Goal: Task Accomplishment & Management: Manage account settings

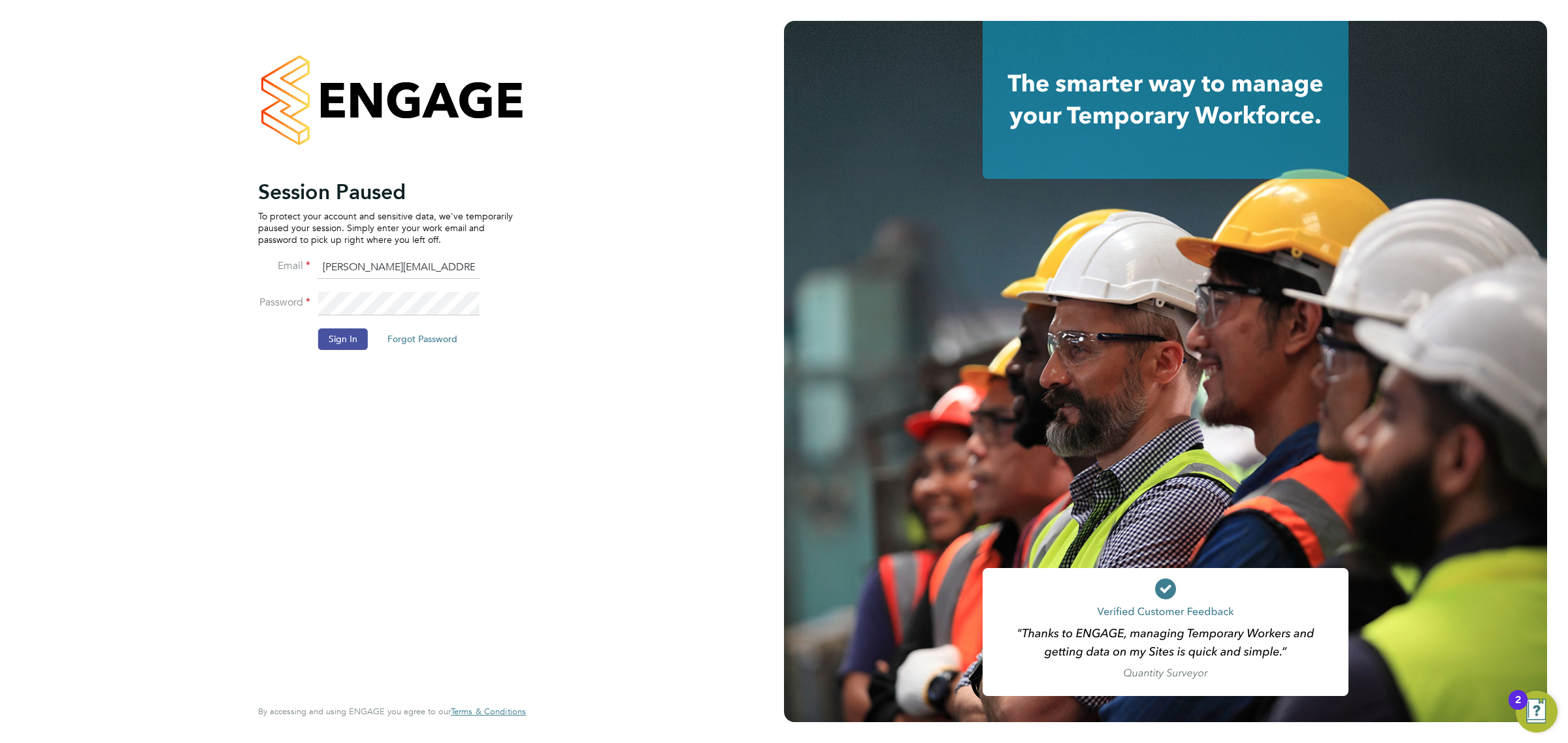
click at [354, 331] on button "Sign In" at bounding box center [343, 339] width 50 height 21
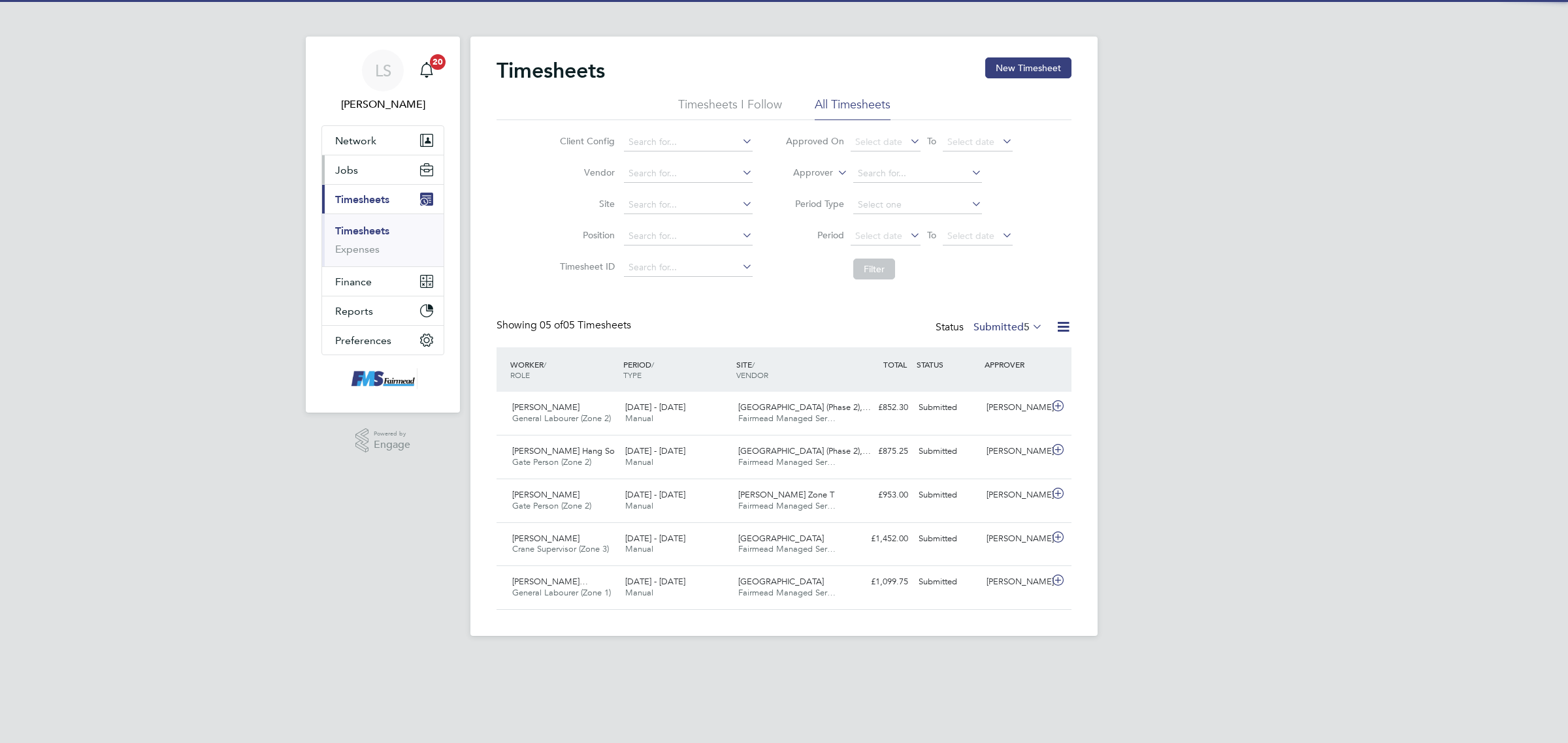
click at [353, 166] on span "Jobs" at bounding box center [346, 170] width 23 height 13
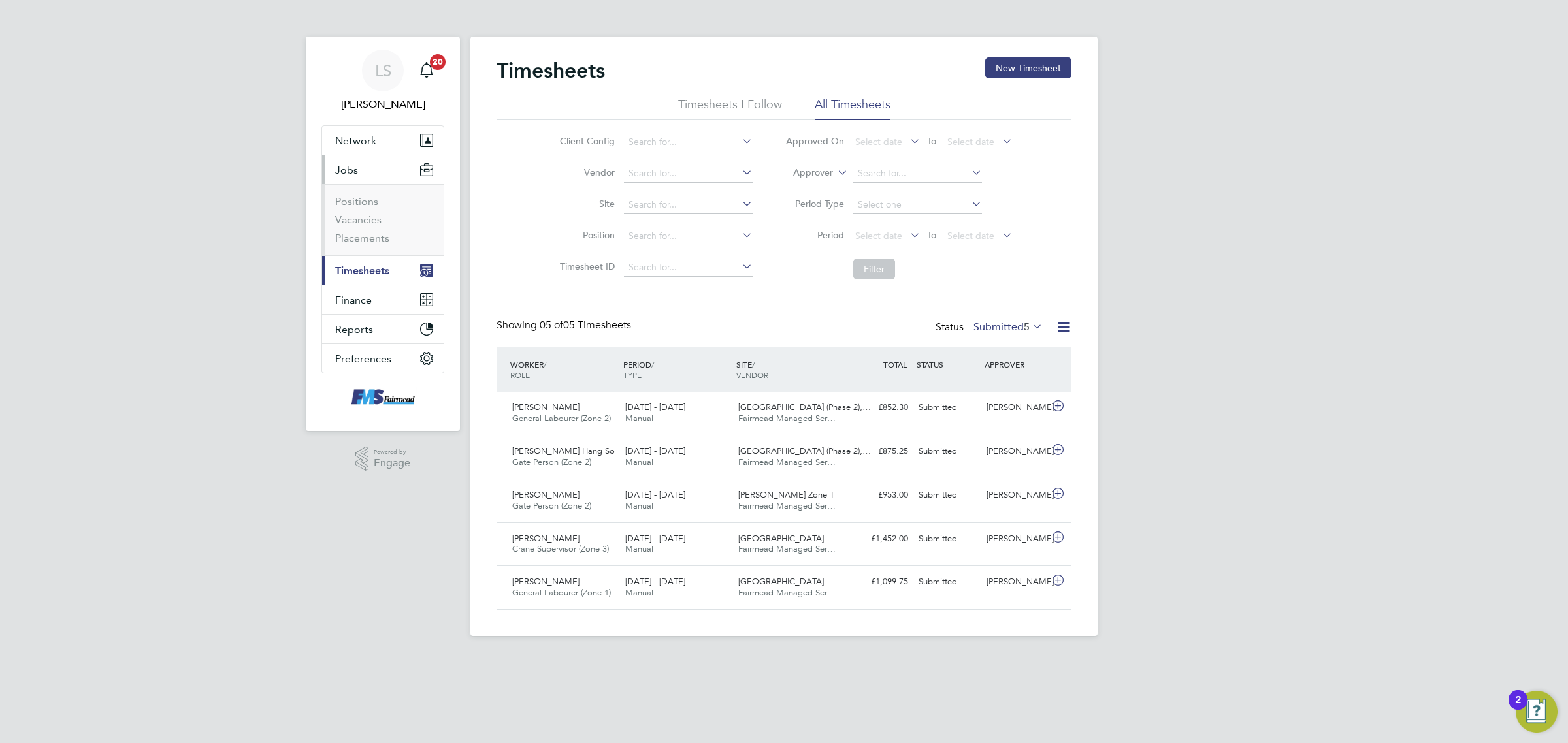
click at [368, 247] on ul "Positions Vacancies Placements" at bounding box center [383, 219] width 121 height 71
click at [368, 239] on link "Placements" at bounding box center [361, 238] width 54 height 13
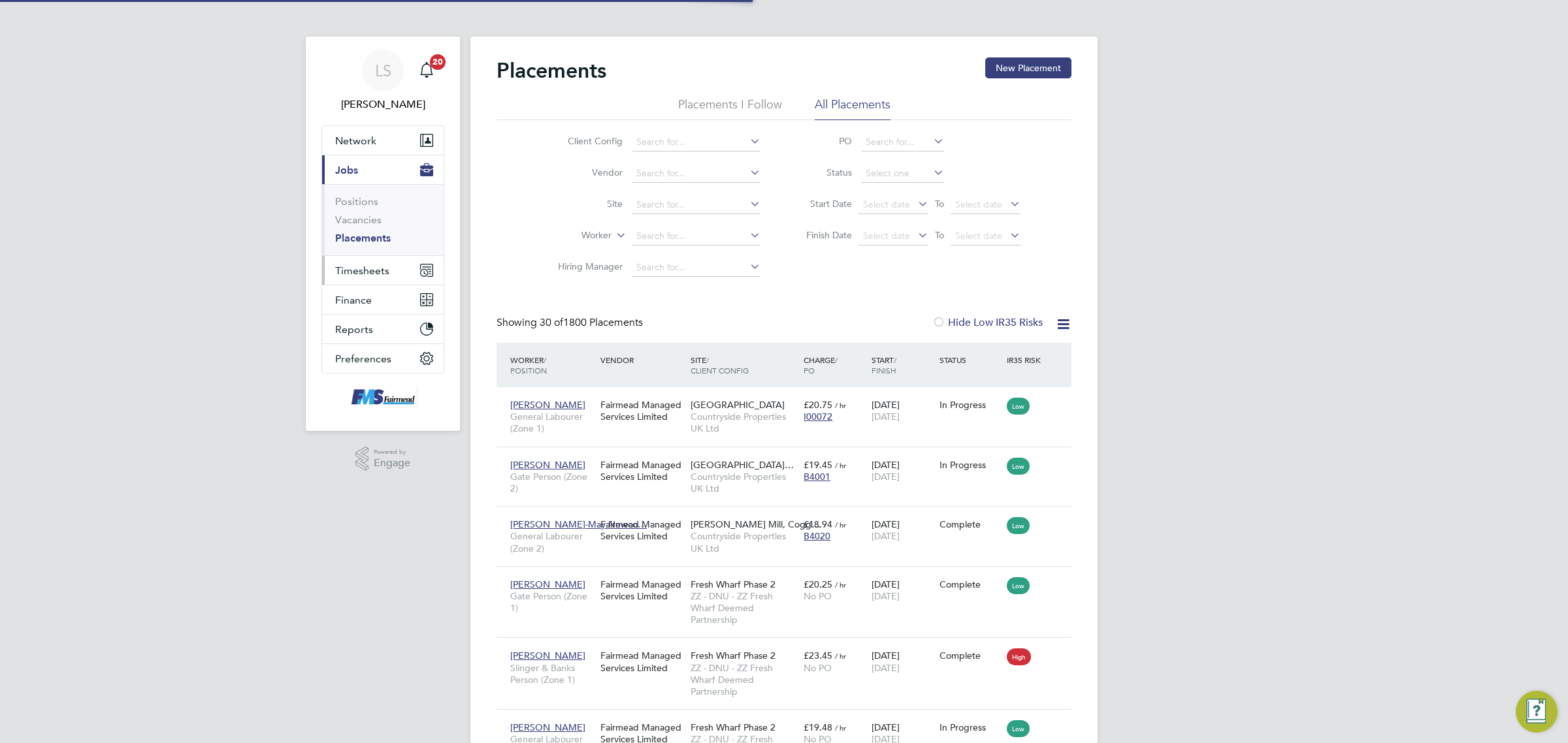
click at [373, 269] on span "Timesheets" at bounding box center [361, 271] width 54 height 13
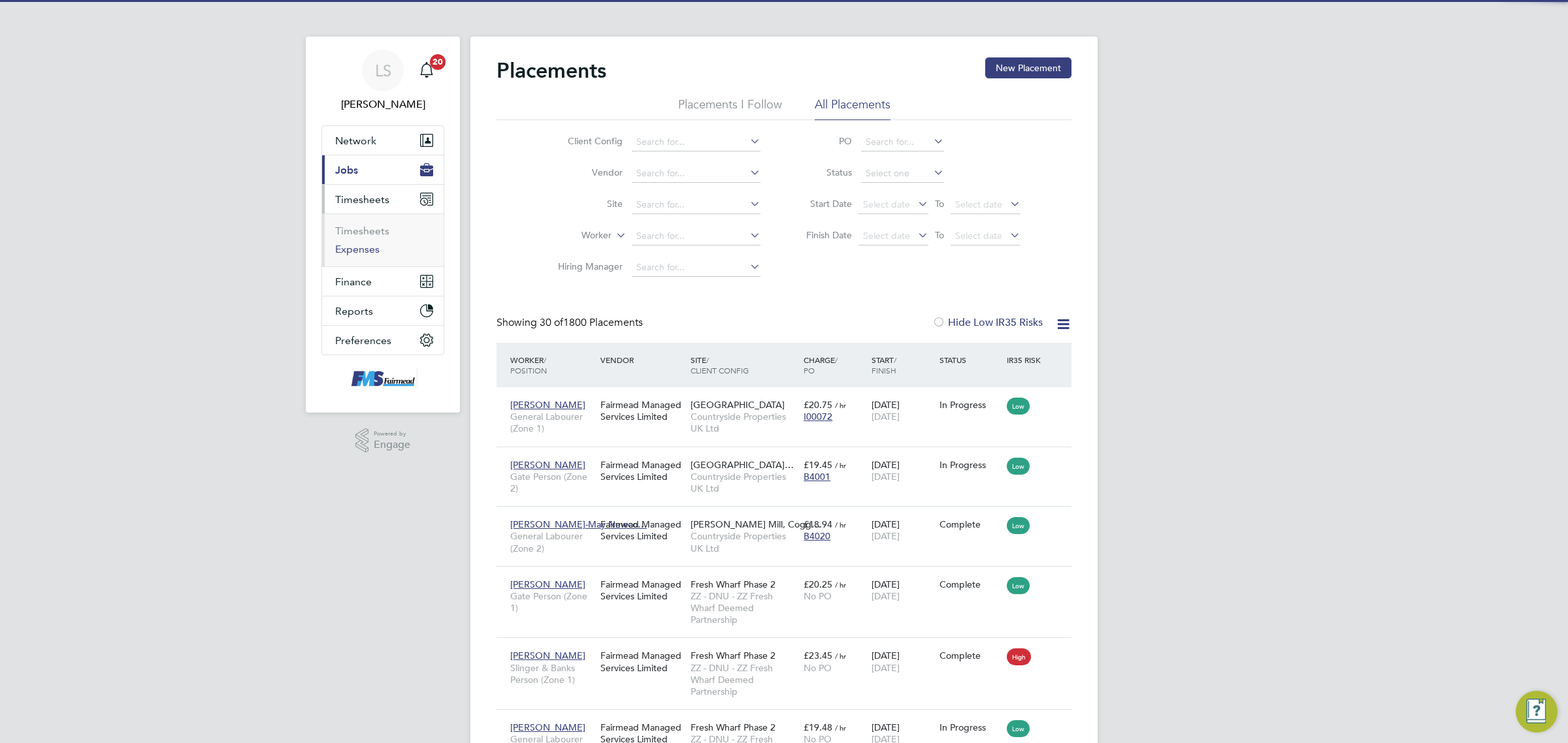
scroll to position [7, 6]
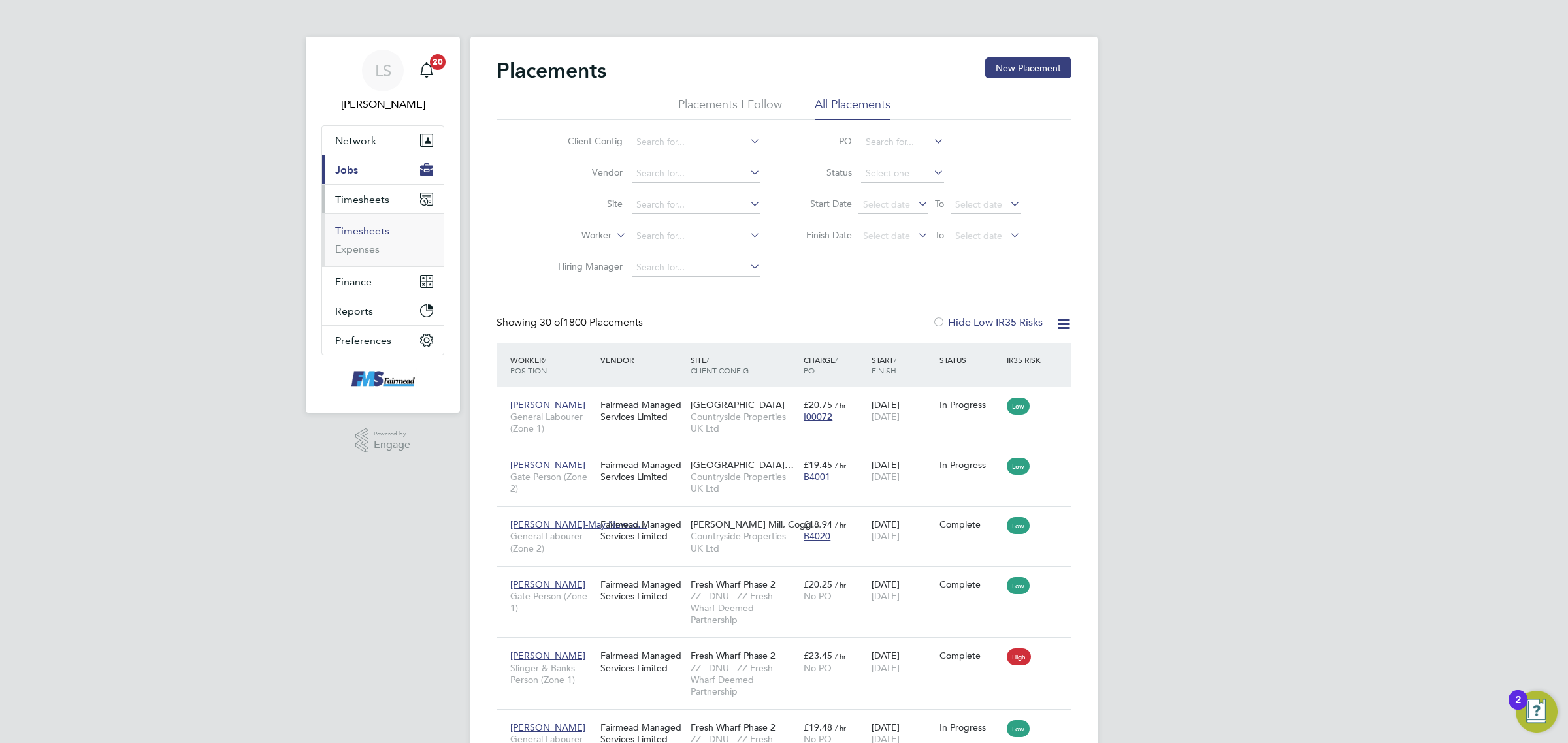
click at [358, 230] on link "Timesheets" at bounding box center [361, 231] width 54 height 13
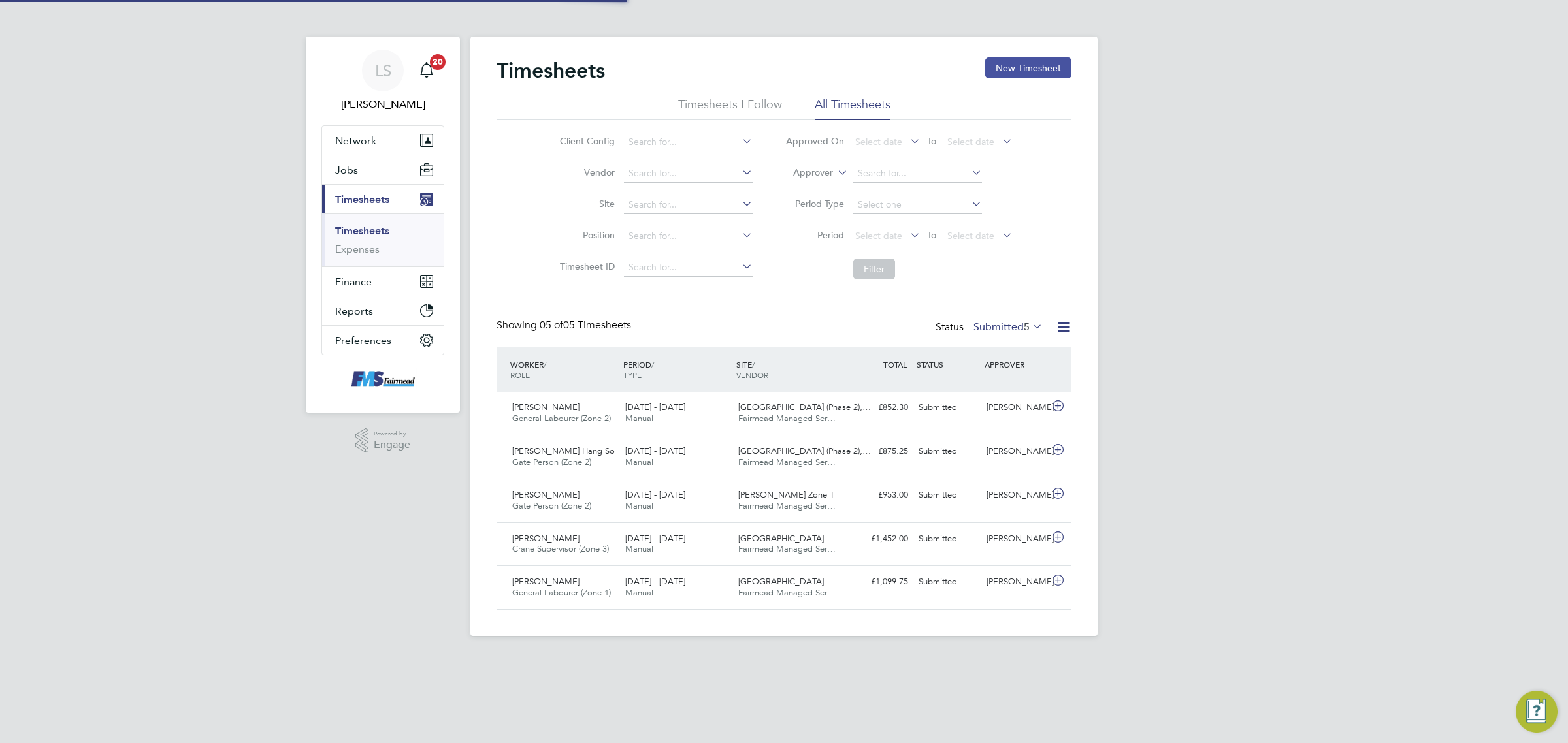
click at [1010, 67] on button "New Timesheet" at bounding box center [1028, 68] width 86 height 21
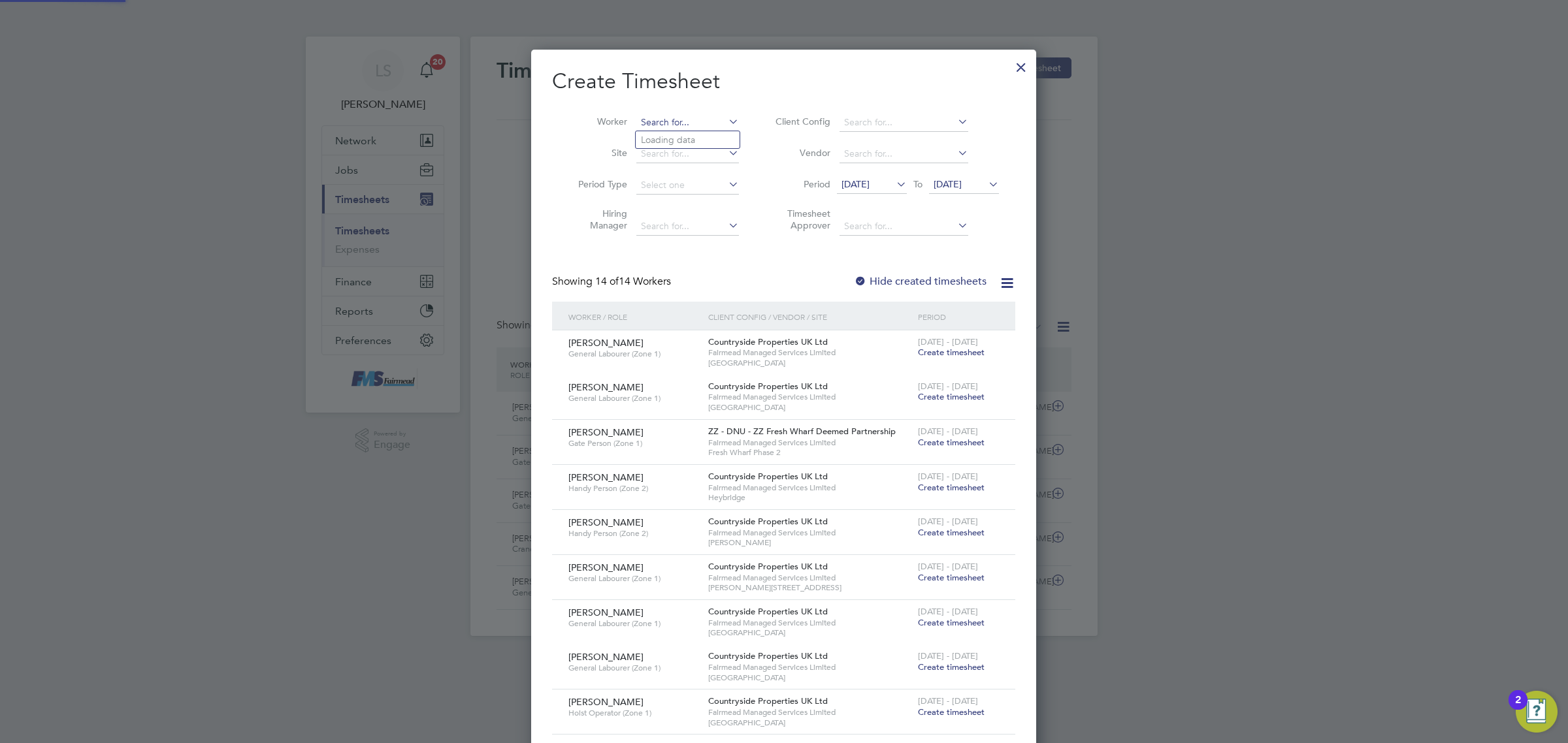
click at [684, 121] on input at bounding box center [688, 123] width 102 height 18
click at [684, 142] on li "Rory Drake" at bounding box center [717, 140] width 161 height 18
type input "Rory Drake"
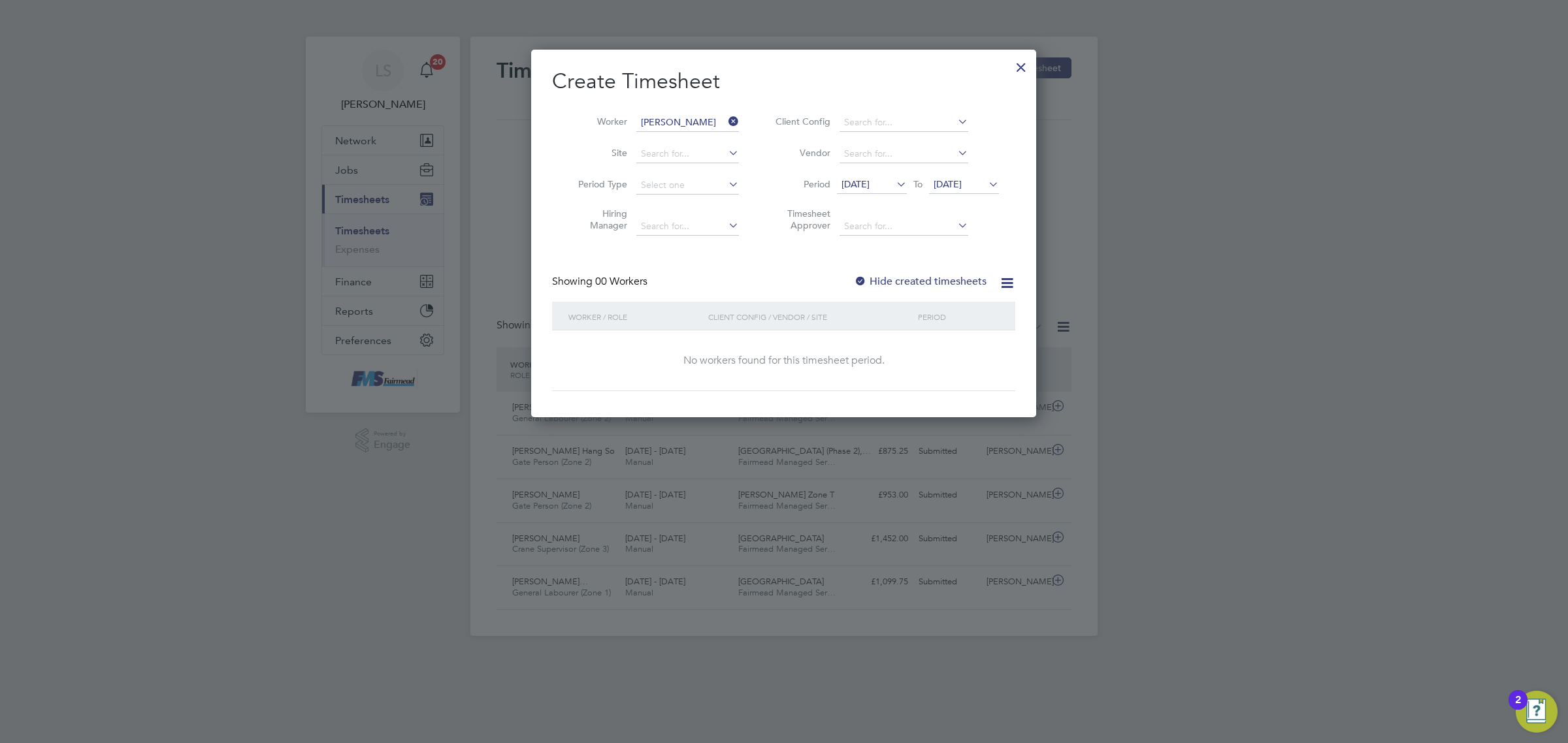
click at [962, 180] on span "24 Sep 2025" at bounding box center [948, 184] width 28 height 12
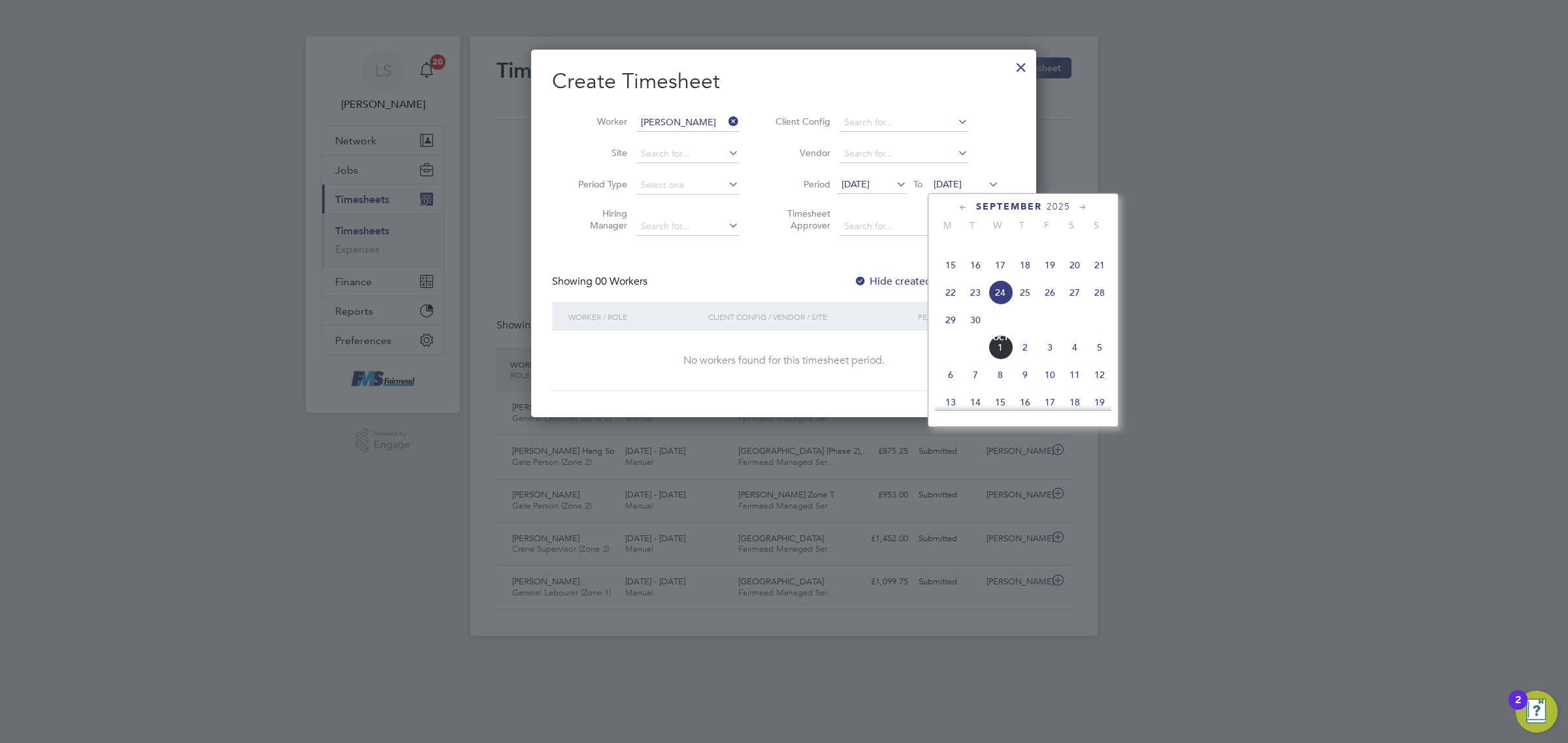
click at [1103, 305] on span "28" at bounding box center [1099, 292] width 25 height 25
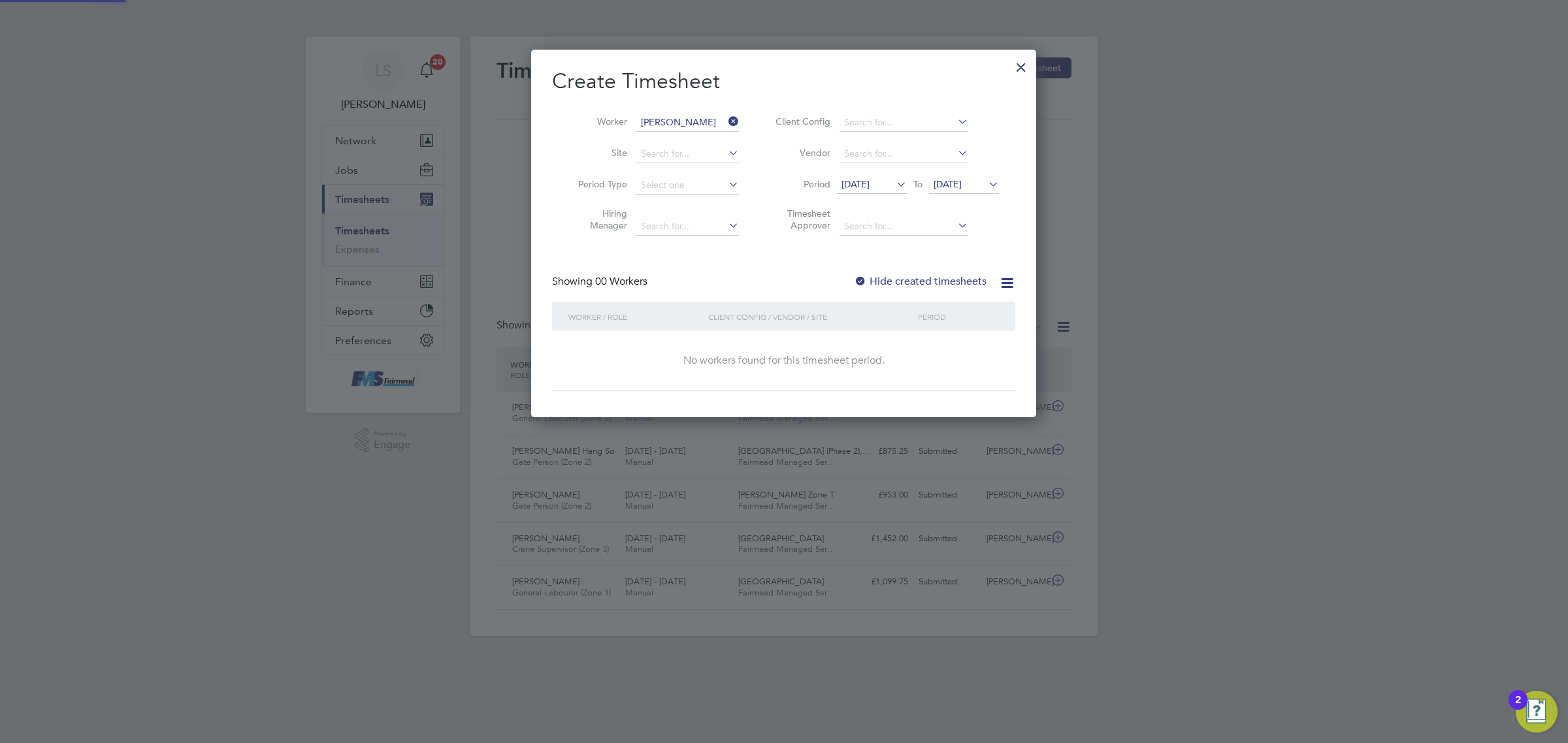
click at [873, 279] on label "Hide created timesheets" at bounding box center [919, 281] width 133 height 13
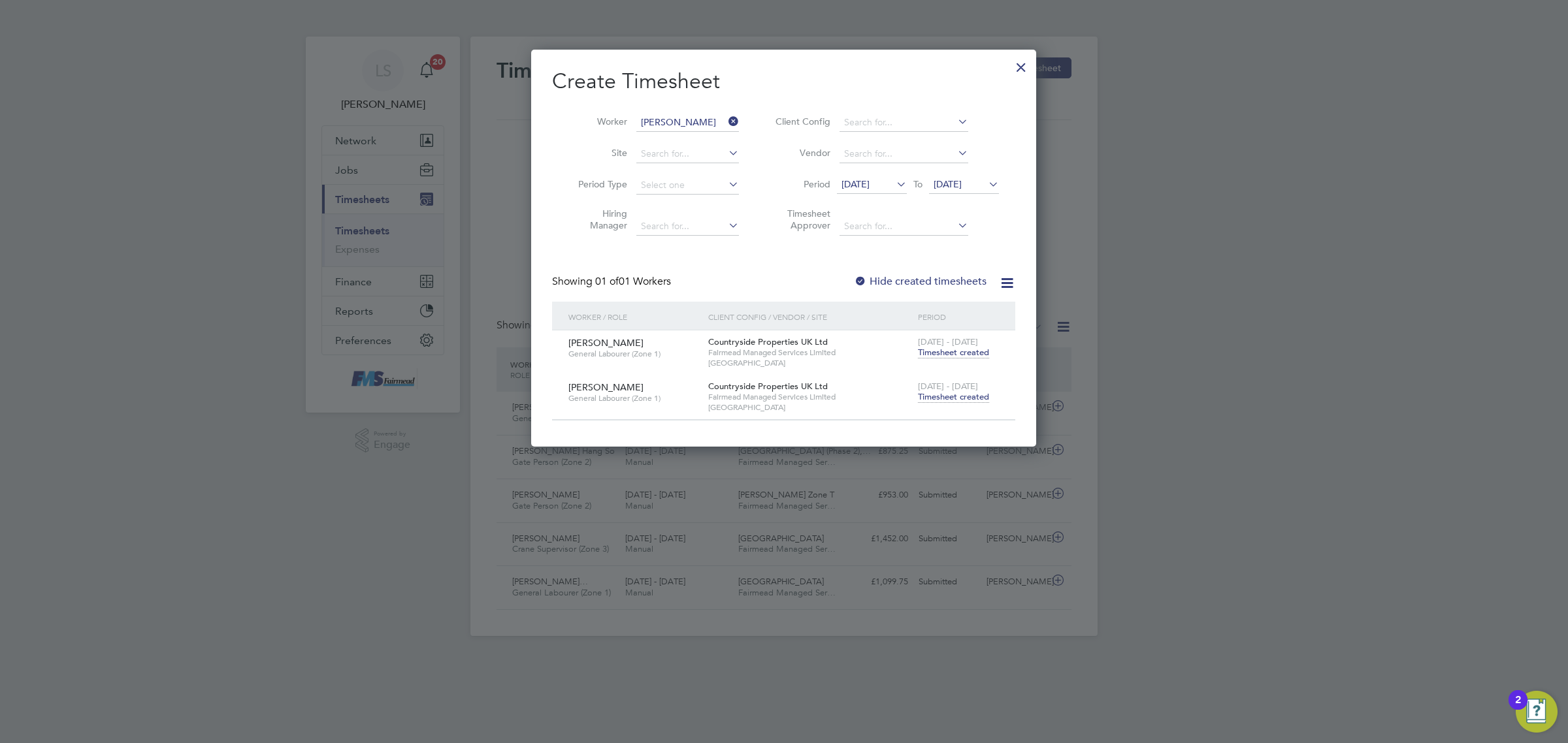
click at [955, 393] on span "Timesheet created" at bounding box center [953, 397] width 71 height 12
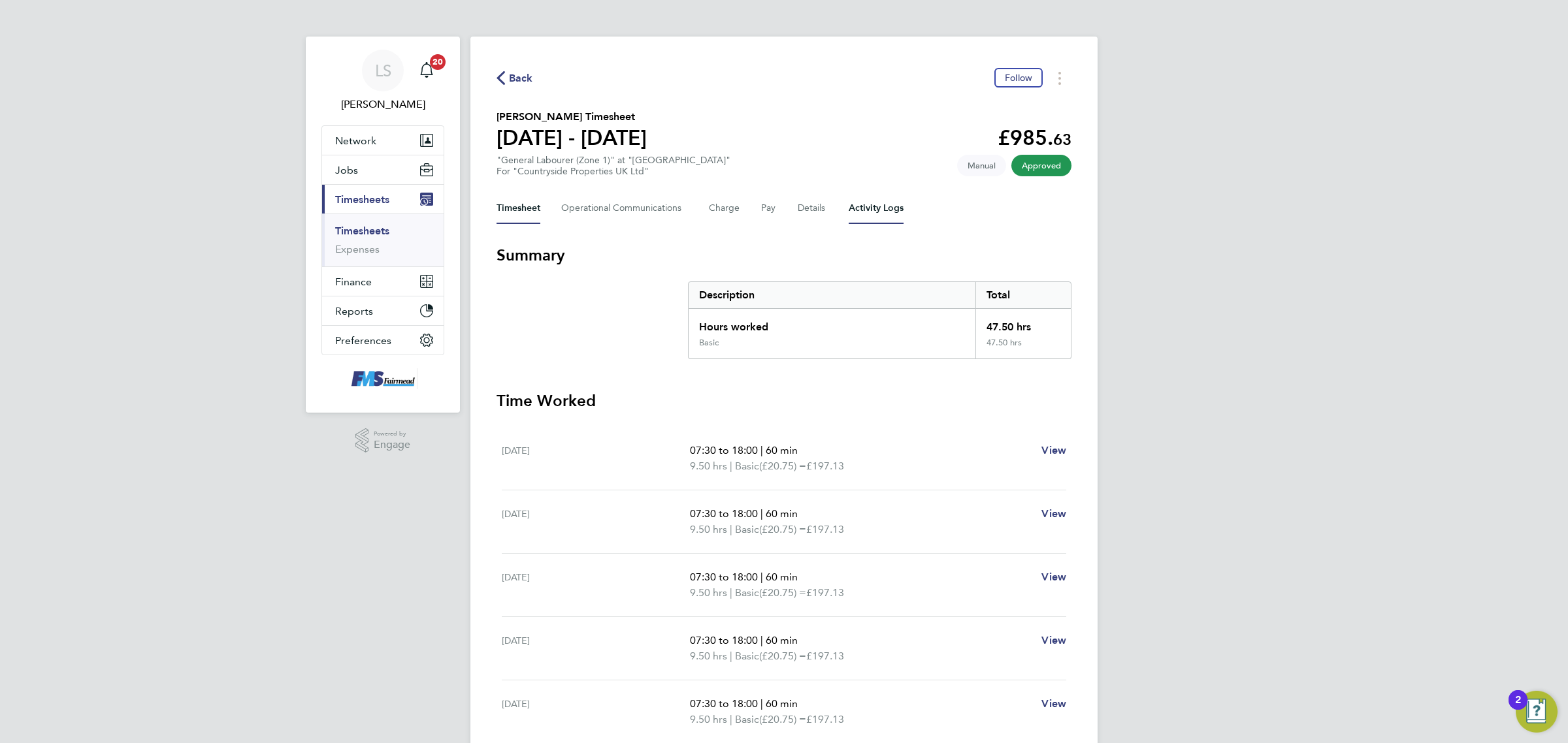
click at [861, 201] on Logs-tab "Activity Logs" at bounding box center [876, 208] width 55 height 32
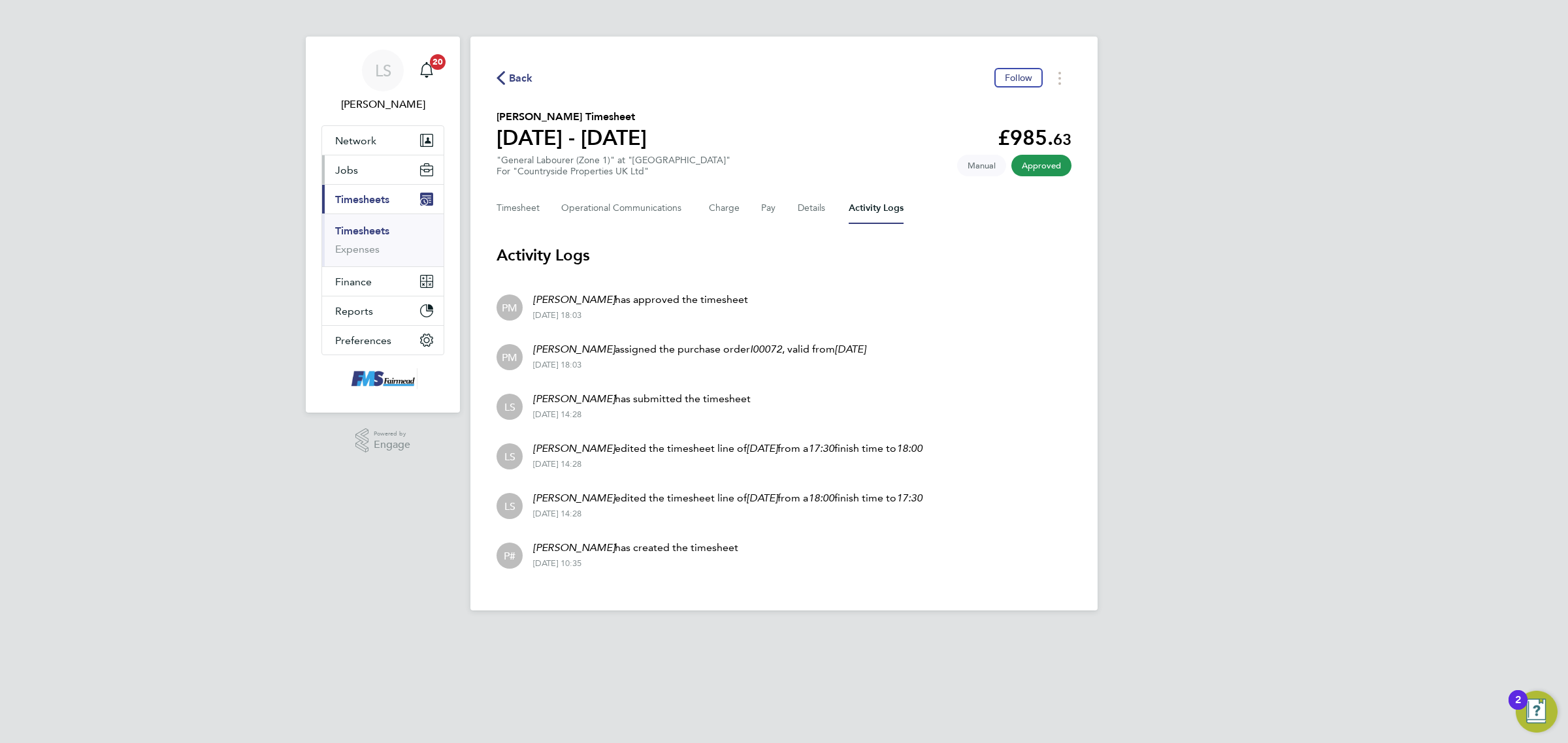
click at [373, 168] on button "Jobs" at bounding box center [383, 170] width 121 height 29
click at [371, 224] on link "Vacancies" at bounding box center [358, 220] width 46 height 13
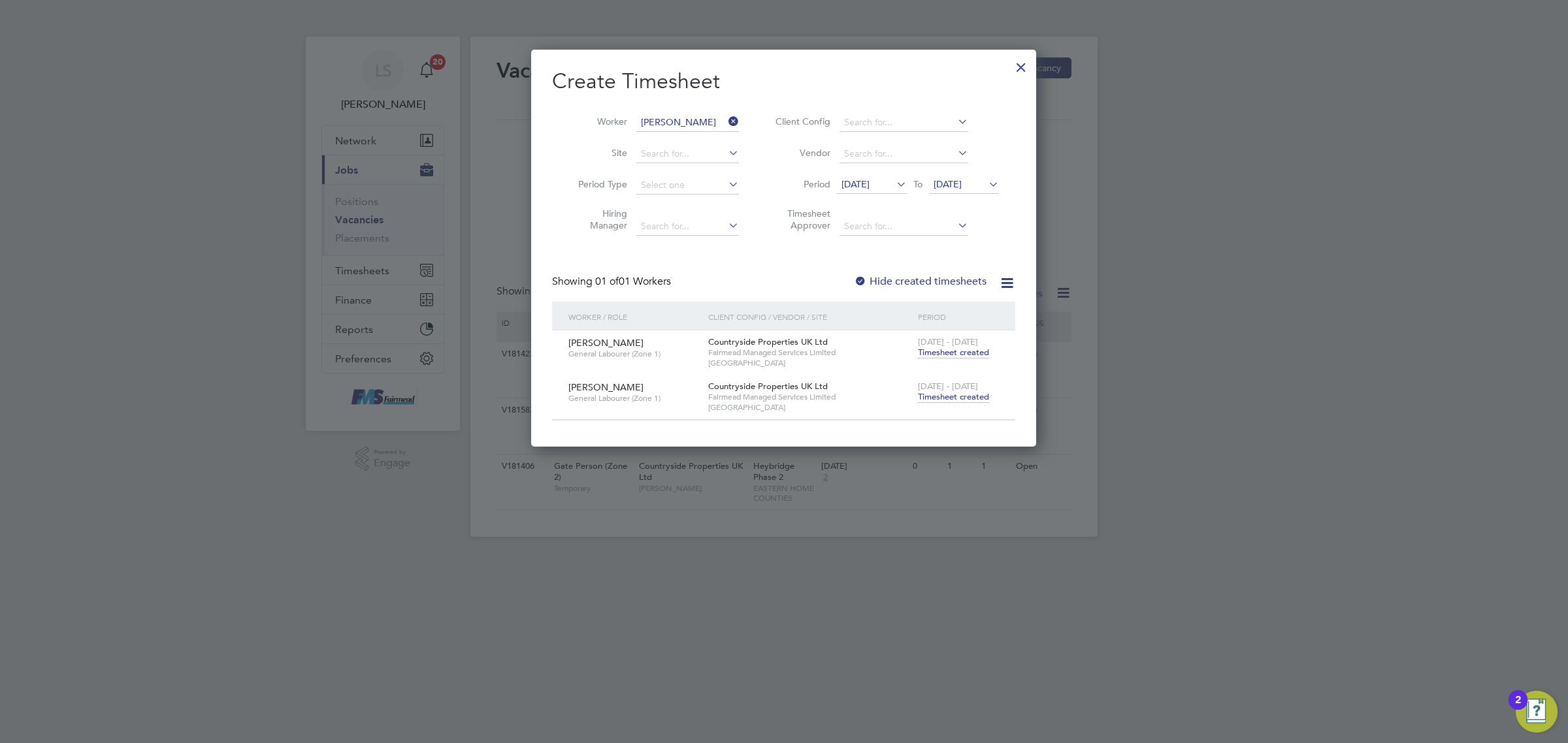
click at [1021, 69] on div at bounding box center [1021, 64] width 24 height 24
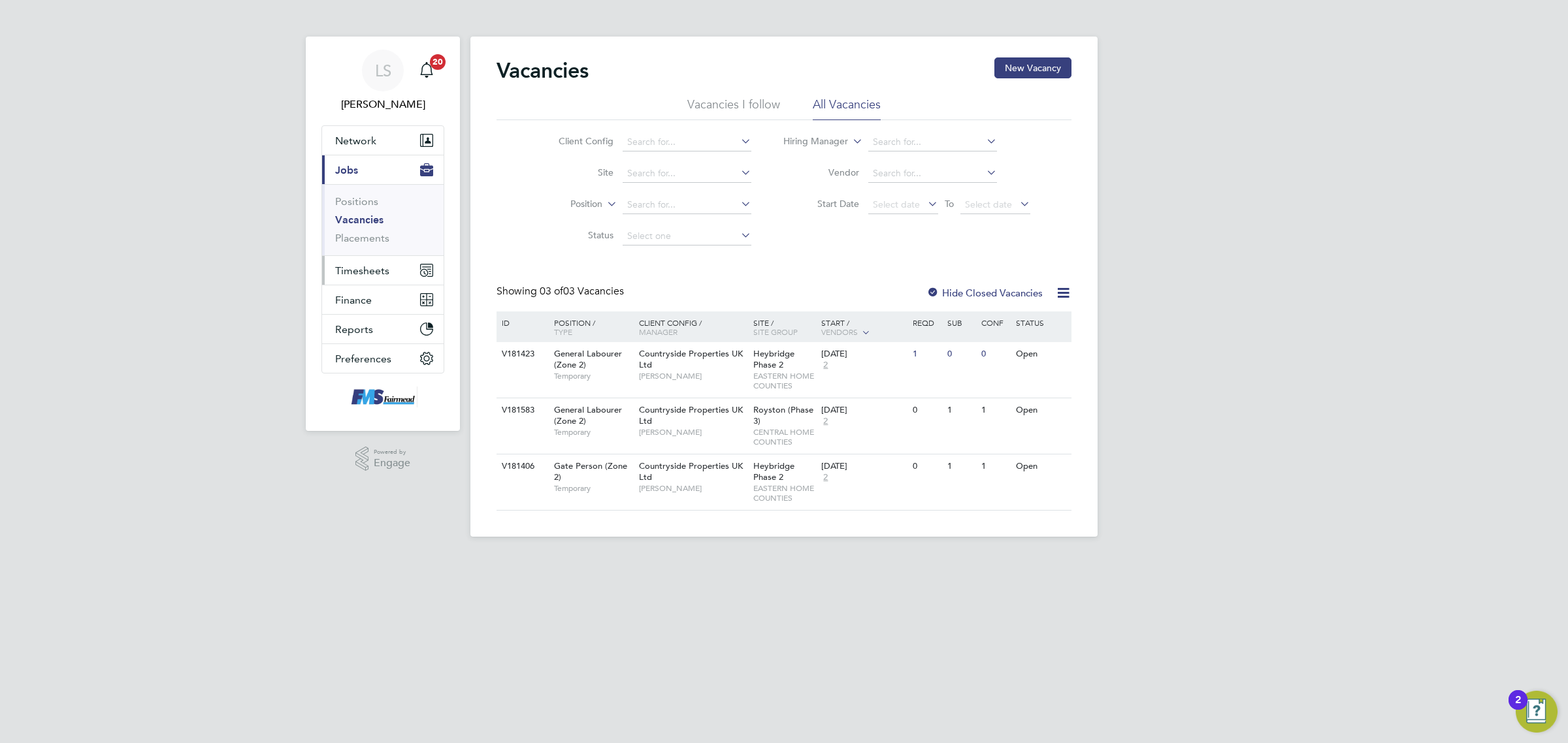
click at [376, 276] on span "Timesheets" at bounding box center [361, 271] width 54 height 13
click at [379, 230] on link "Timesheets" at bounding box center [361, 231] width 54 height 13
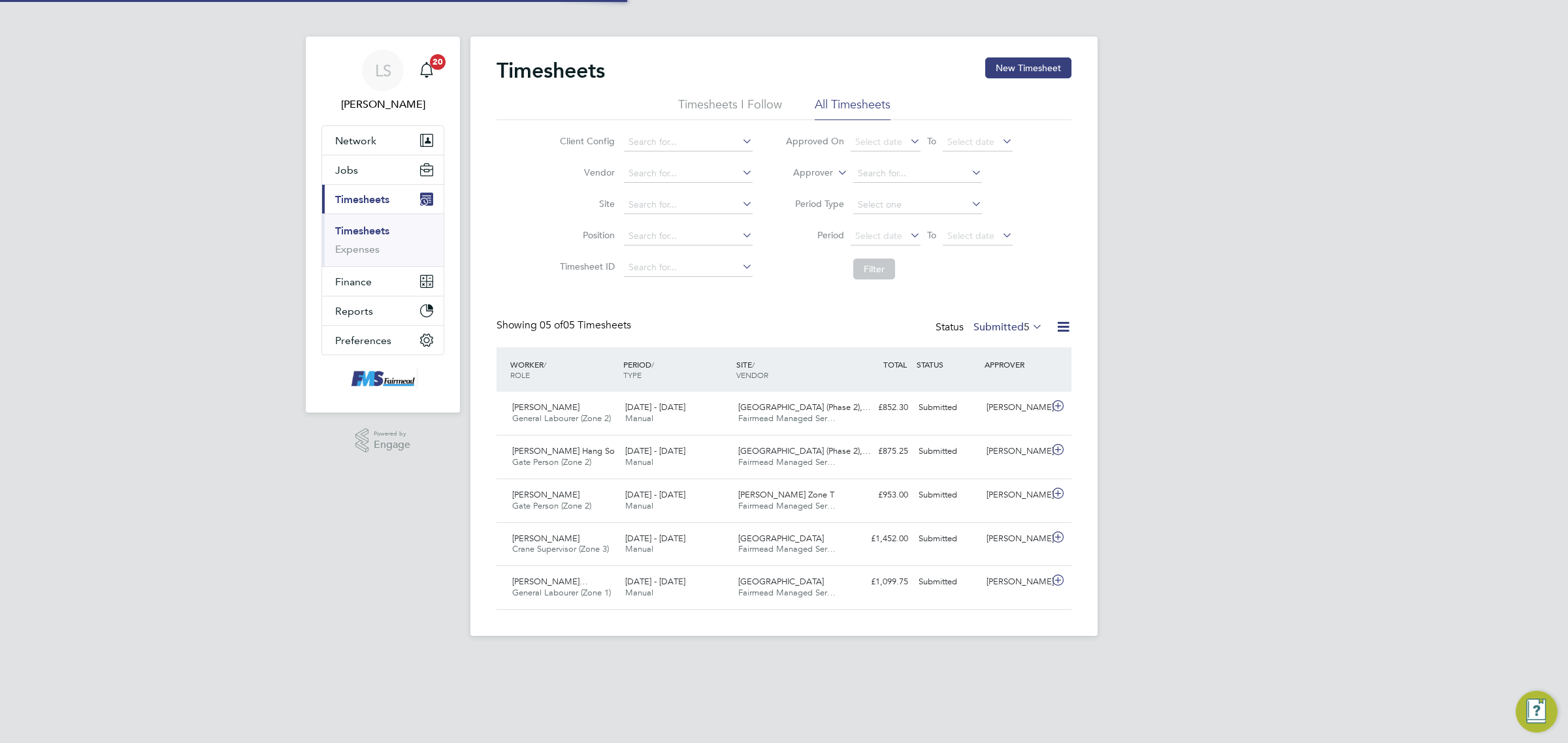
scroll to position [33, 113]
click at [994, 497] on div "Lee Orrin" at bounding box center [1015, 495] width 68 height 22
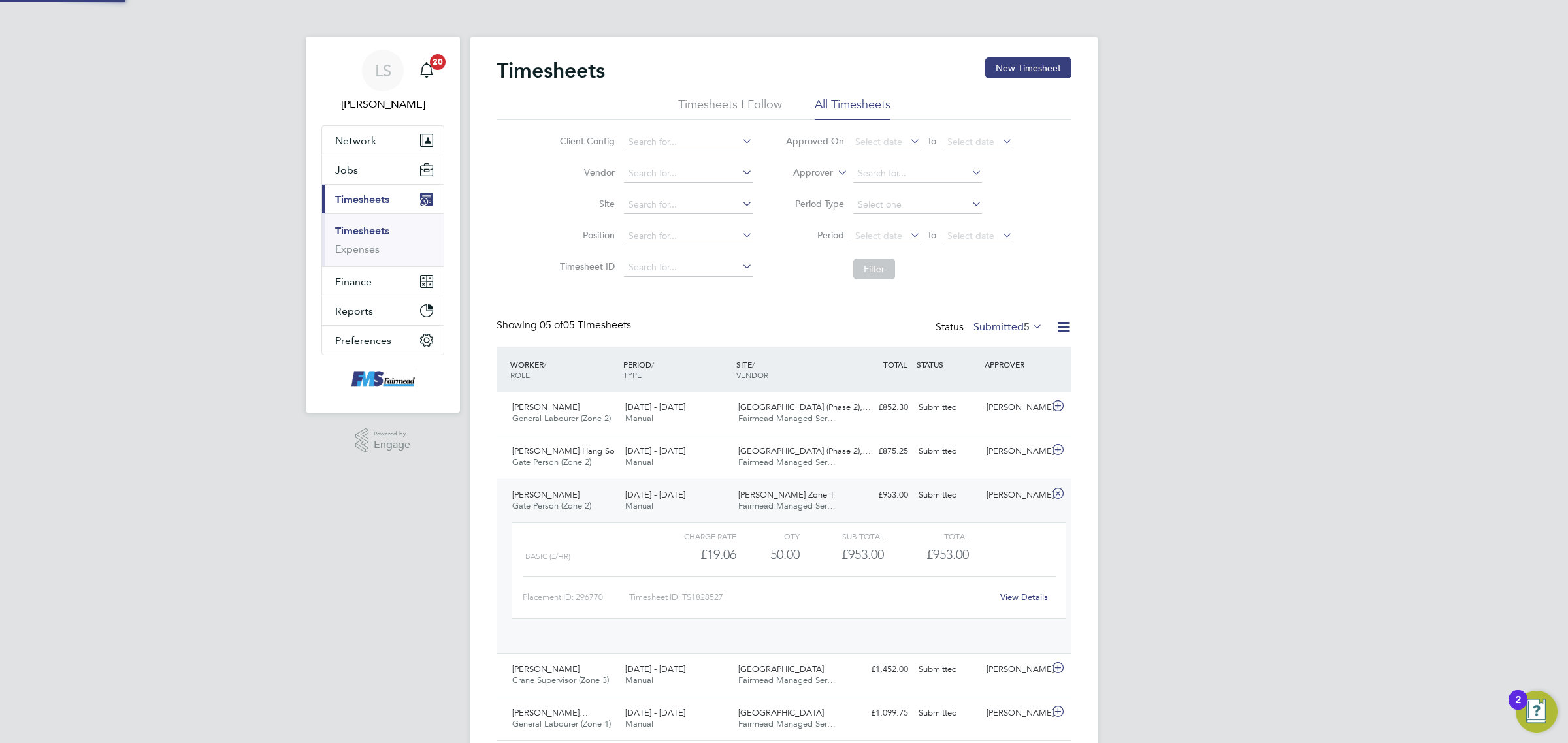
scroll to position [22, 127]
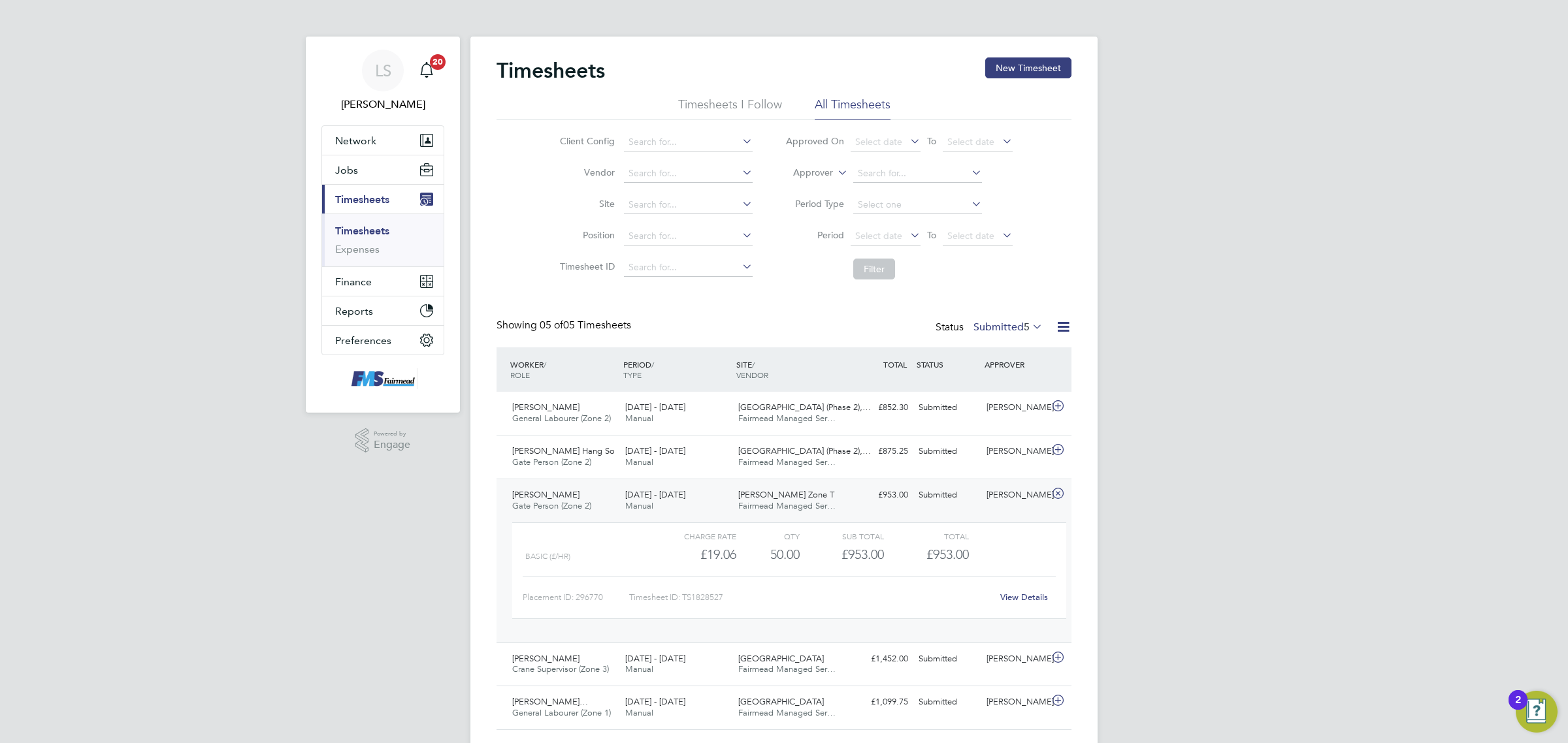
click at [1019, 596] on link "View Details" at bounding box center [1024, 597] width 48 height 11
click at [1002, 500] on div "Lee Orrin" at bounding box center [1015, 495] width 68 height 22
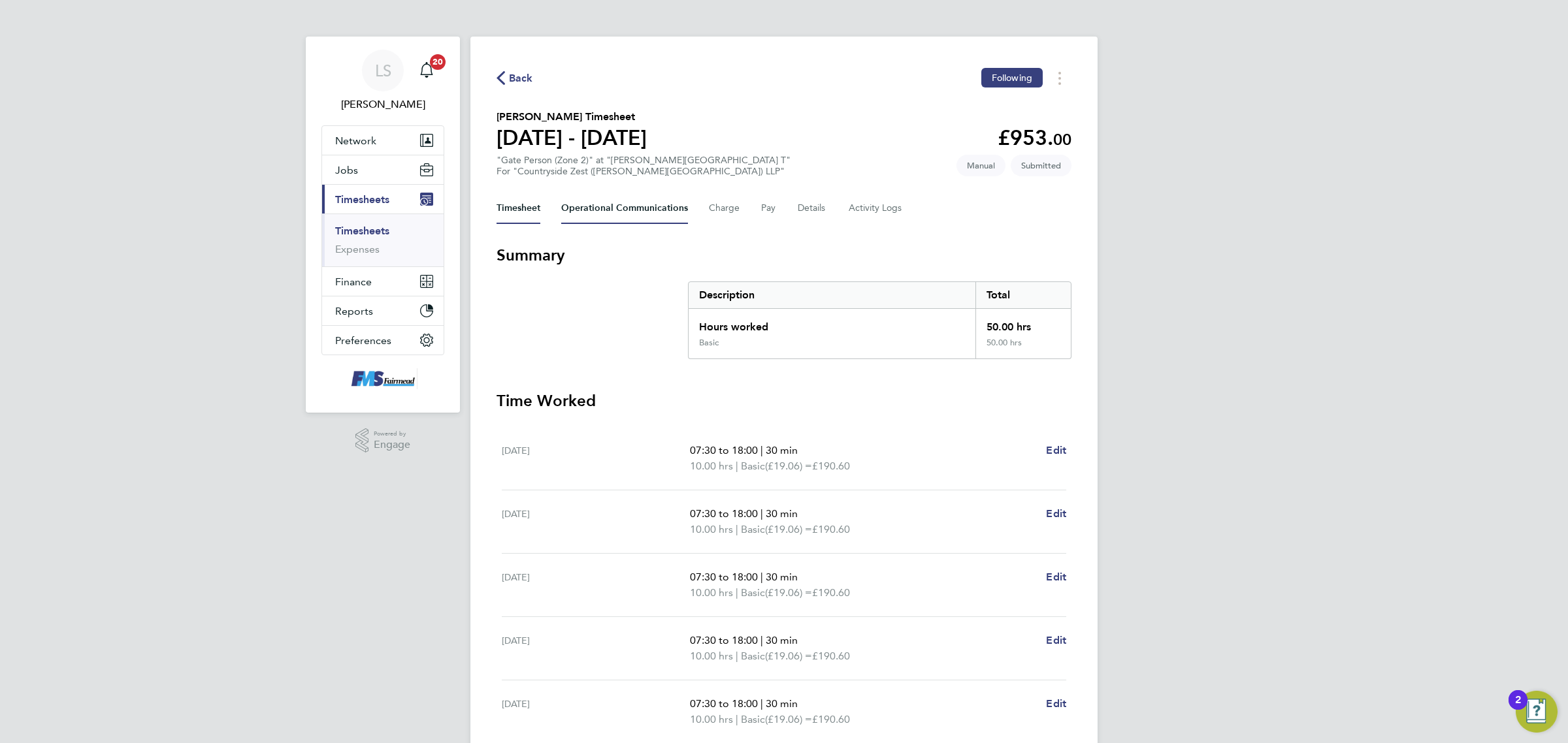
click at [637, 217] on Communications-tab "Operational Communications" at bounding box center [624, 208] width 127 height 32
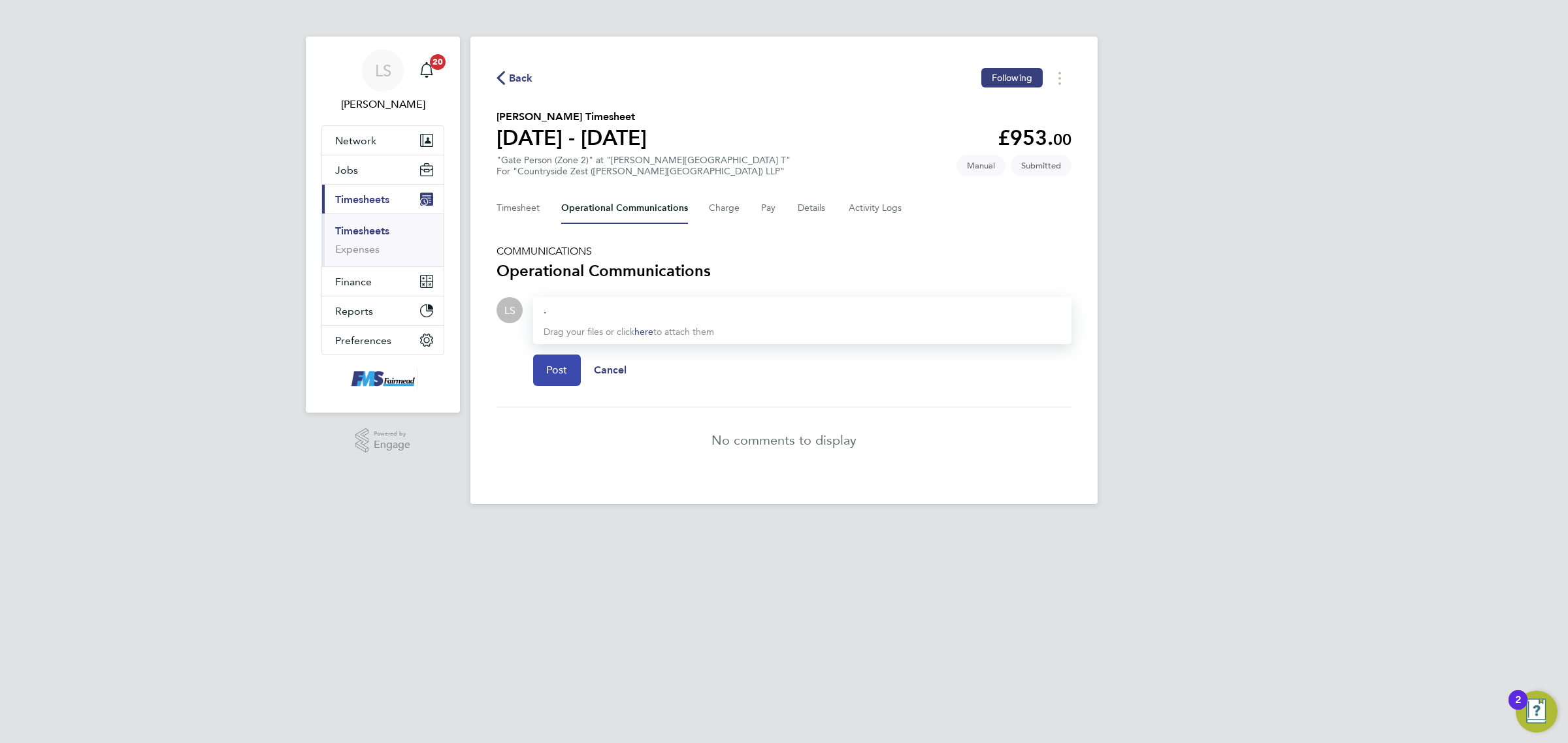
click at [549, 366] on span "Post" at bounding box center [557, 370] width 22 height 13
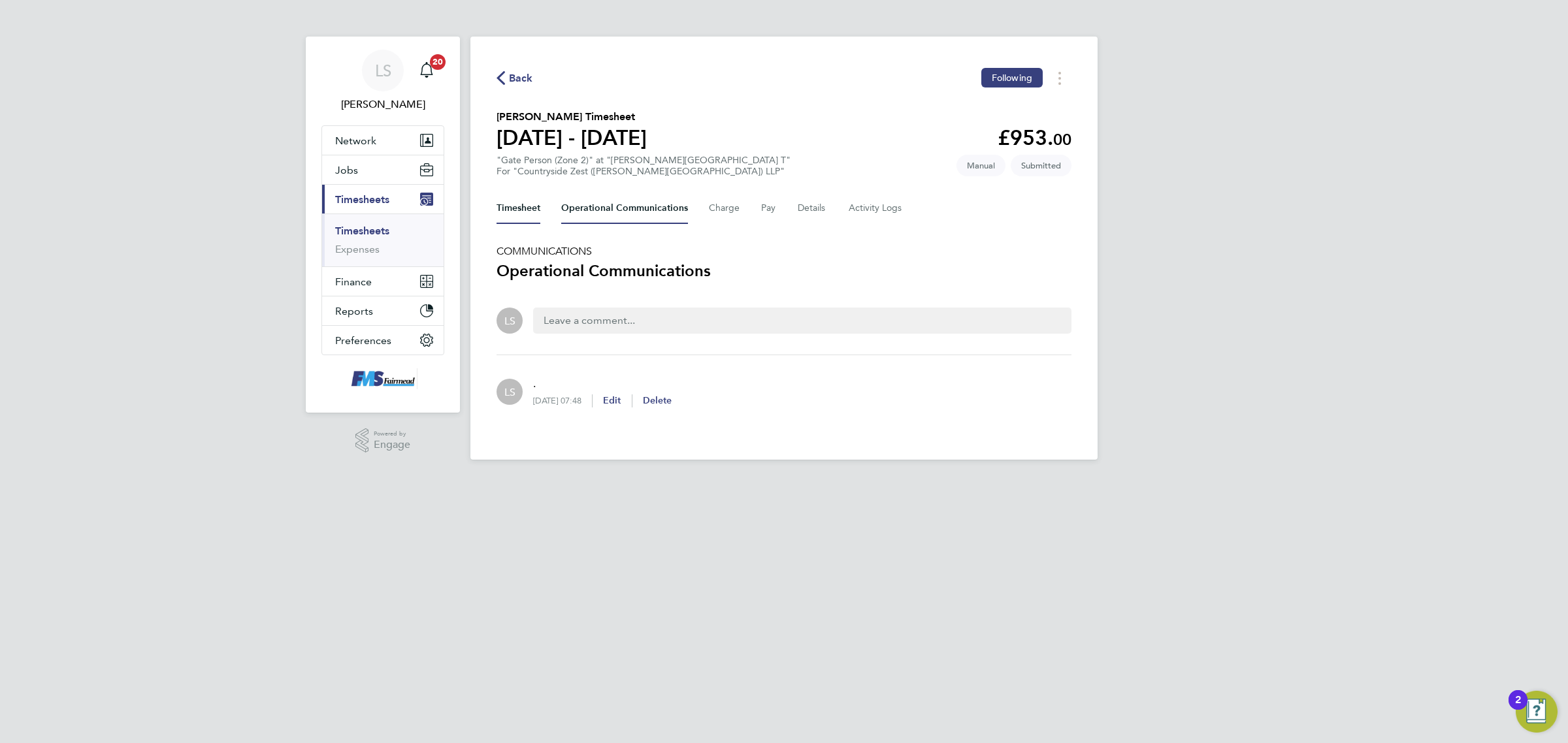
click at [531, 197] on button "Timesheet" at bounding box center [518, 208] width 44 height 32
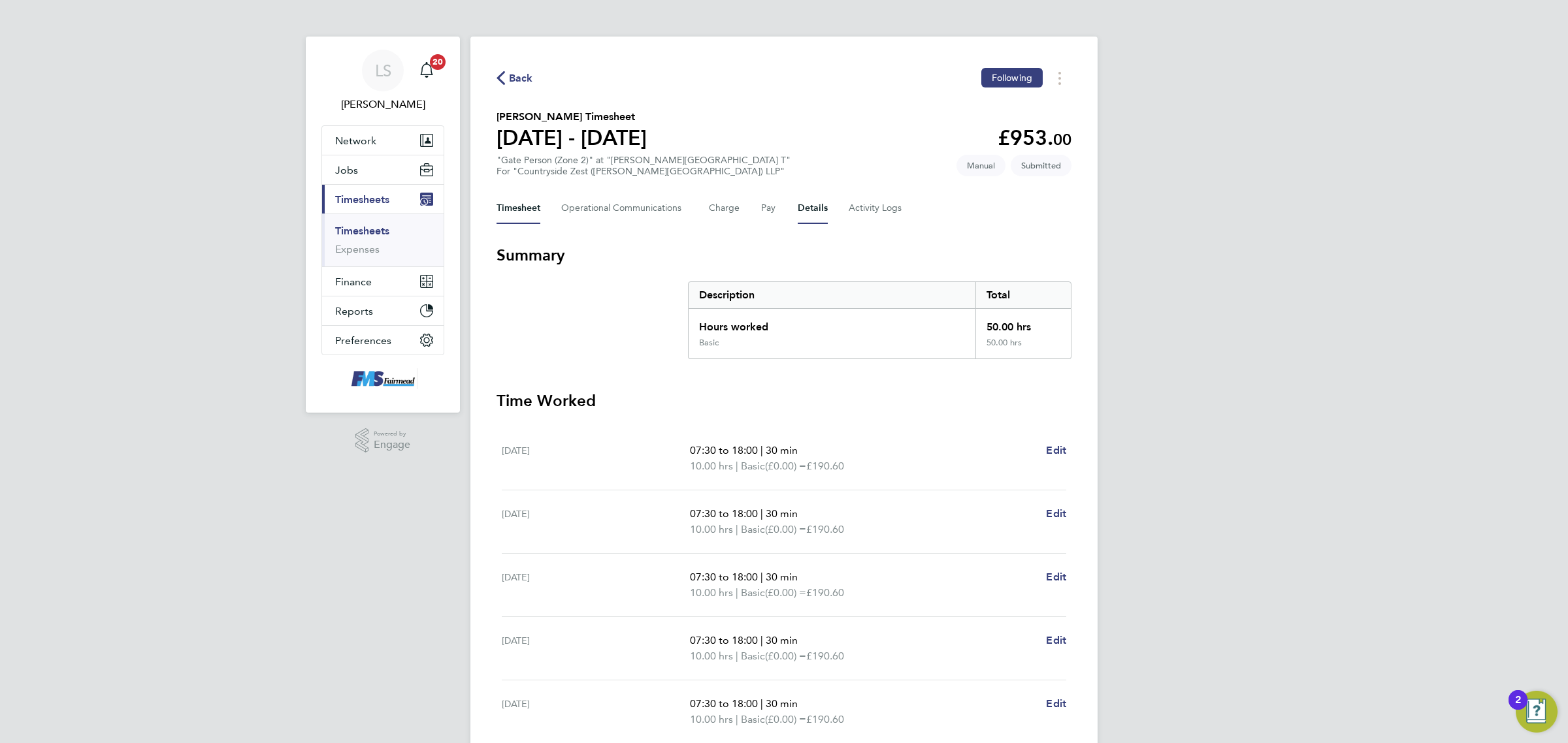
click at [820, 210] on button "Details" at bounding box center [812, 208] width 30 height 32
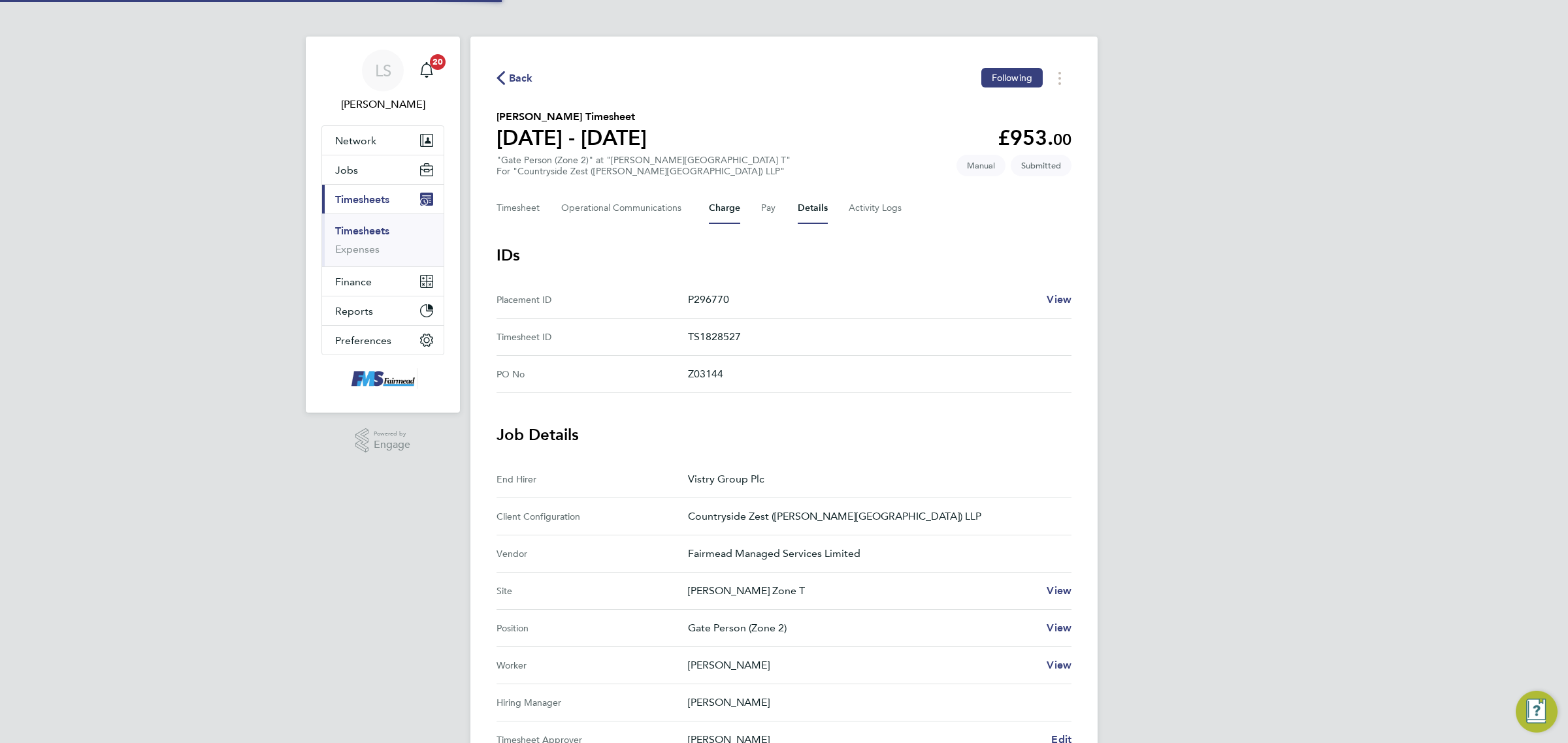
click at [715, 204] on button "Charge" at bounding box center [724, 208] width 32 height 32
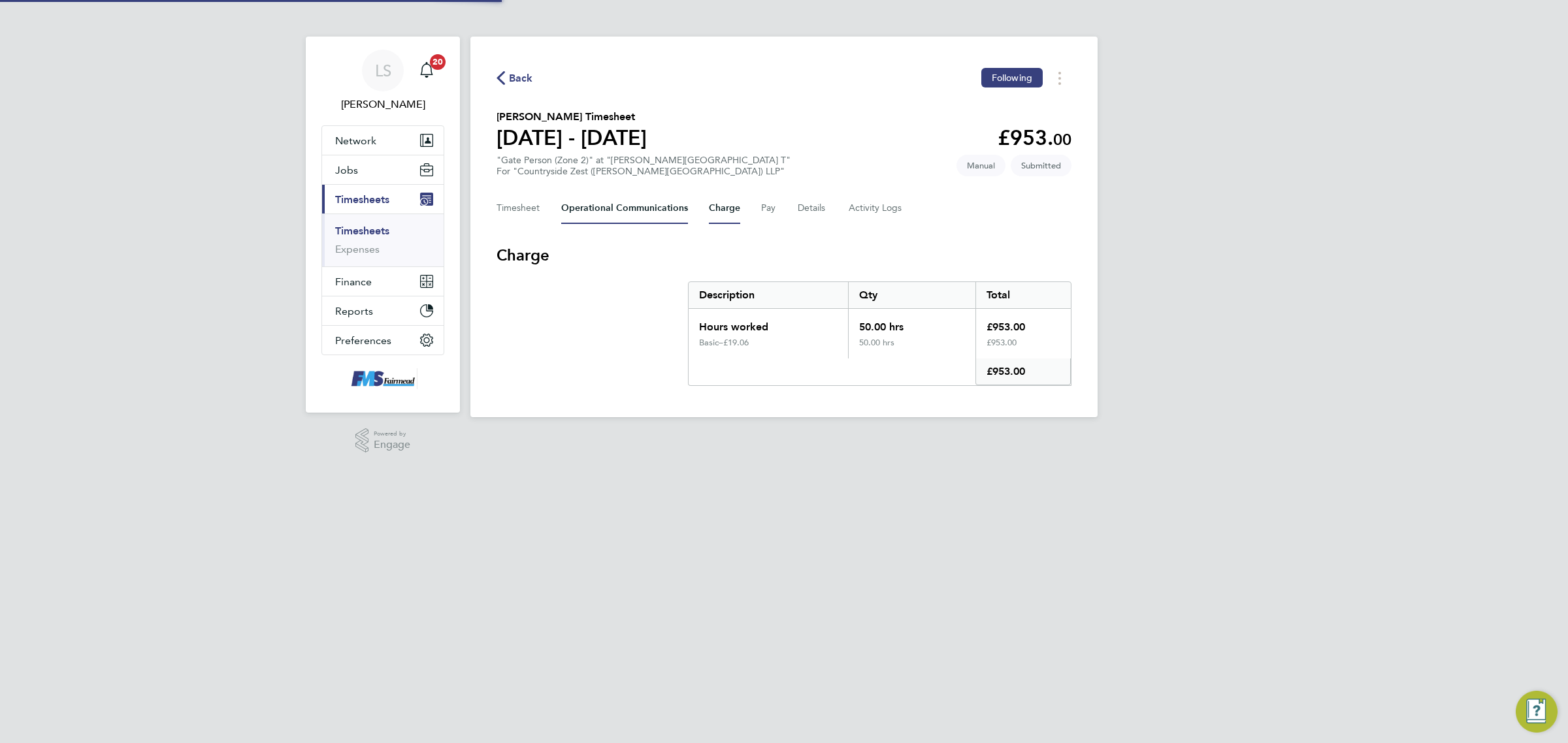
click at [619, 193] on Communications-tab "Operational Communications" at bounding box center [624, 208] width 127 height 32
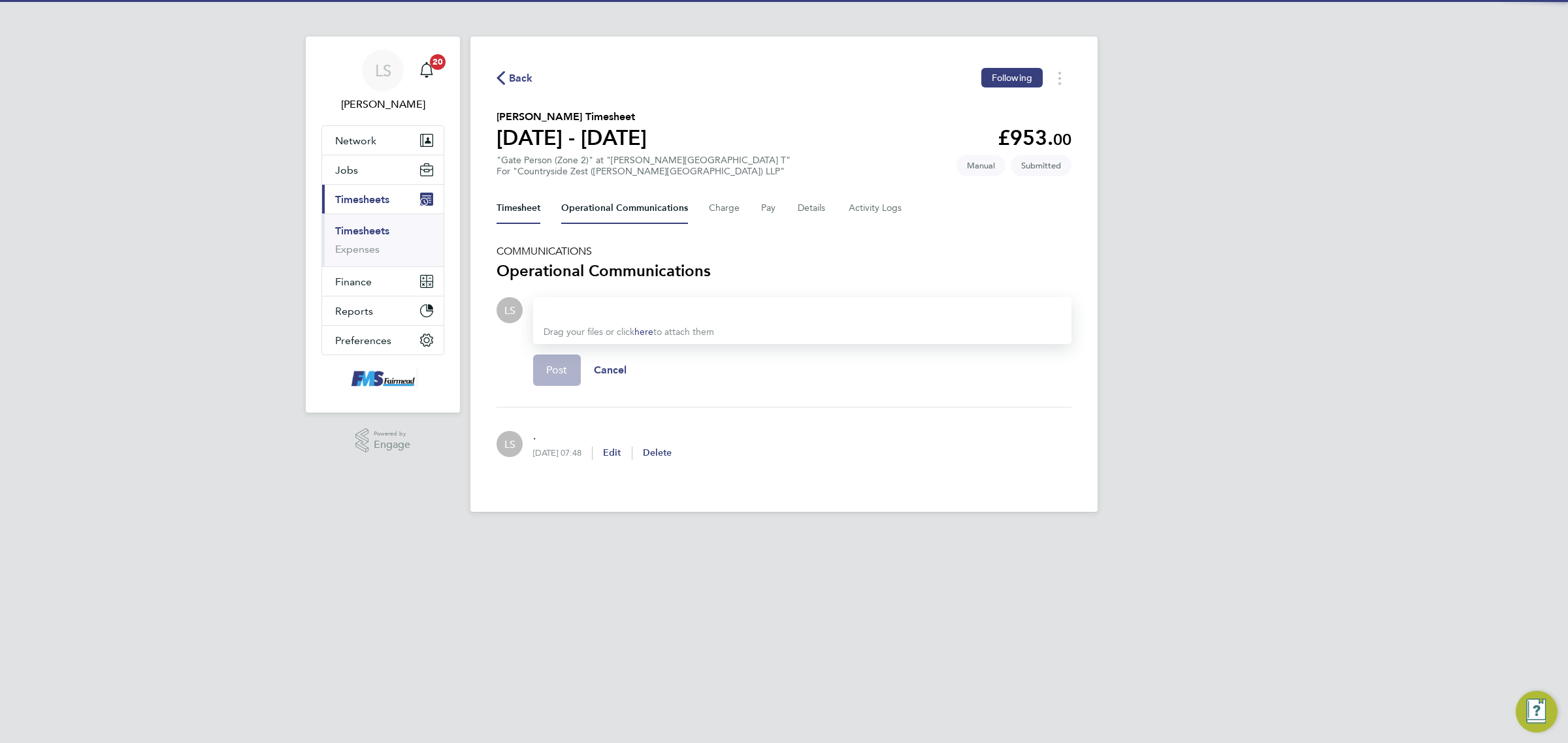
click at [519, 206] on button "Timesheet" at bounding box center [518, 208] width 44 height 32
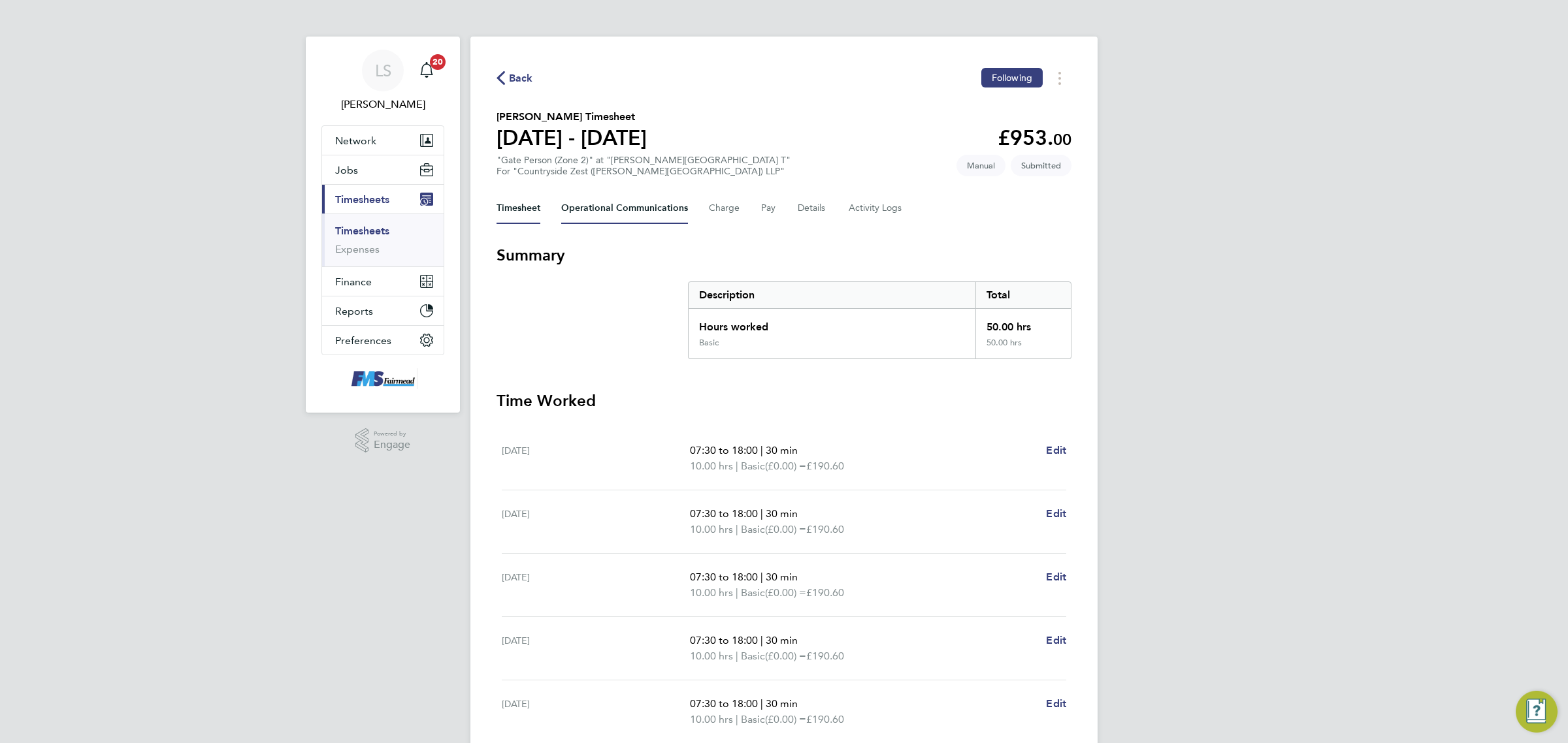
click at [608, 217] on Communications-tab "Operational Communications" at bounding box center [624, 208] width 127 height 32
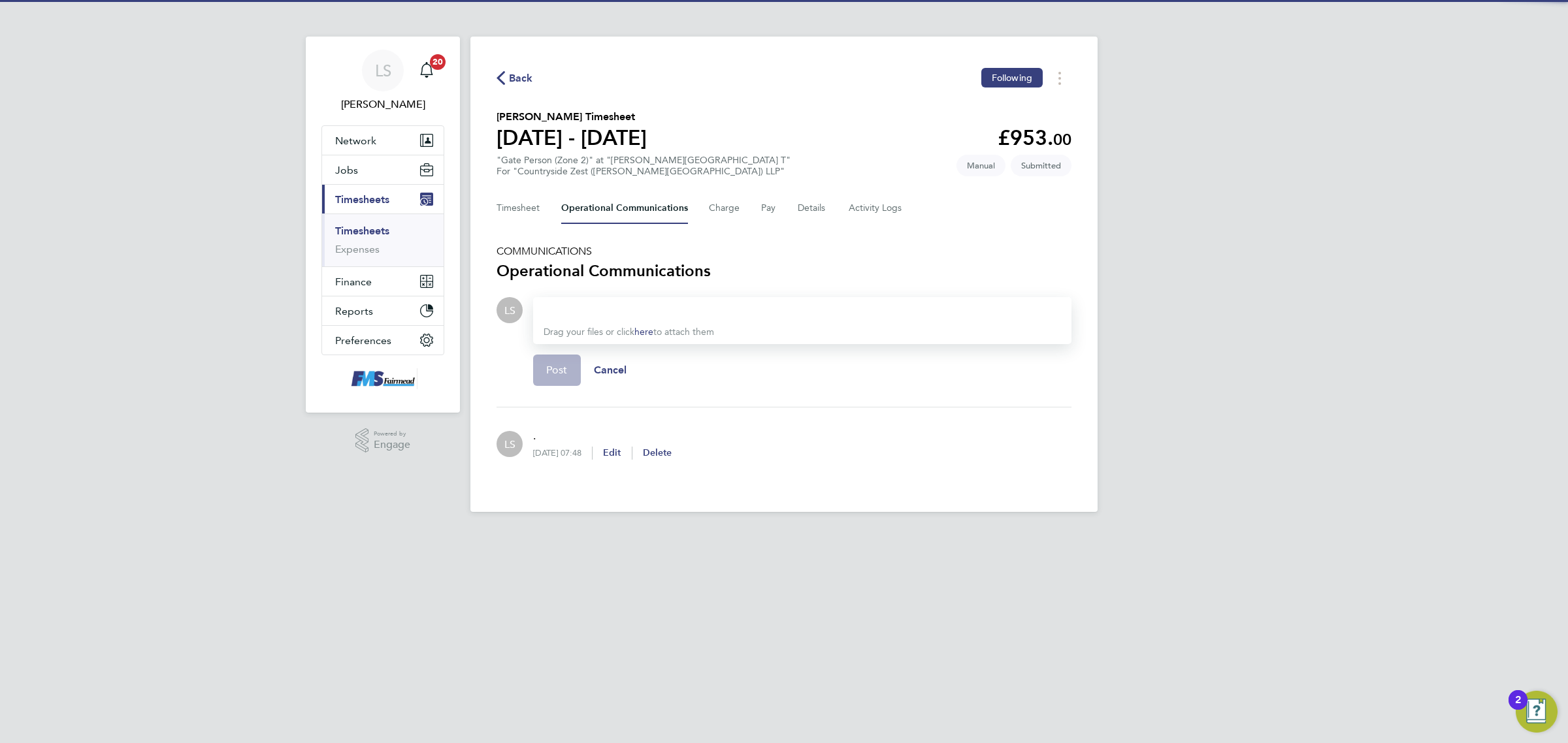
click at [590, 302] on div at bounding box center [802, 310] width 517 height 15
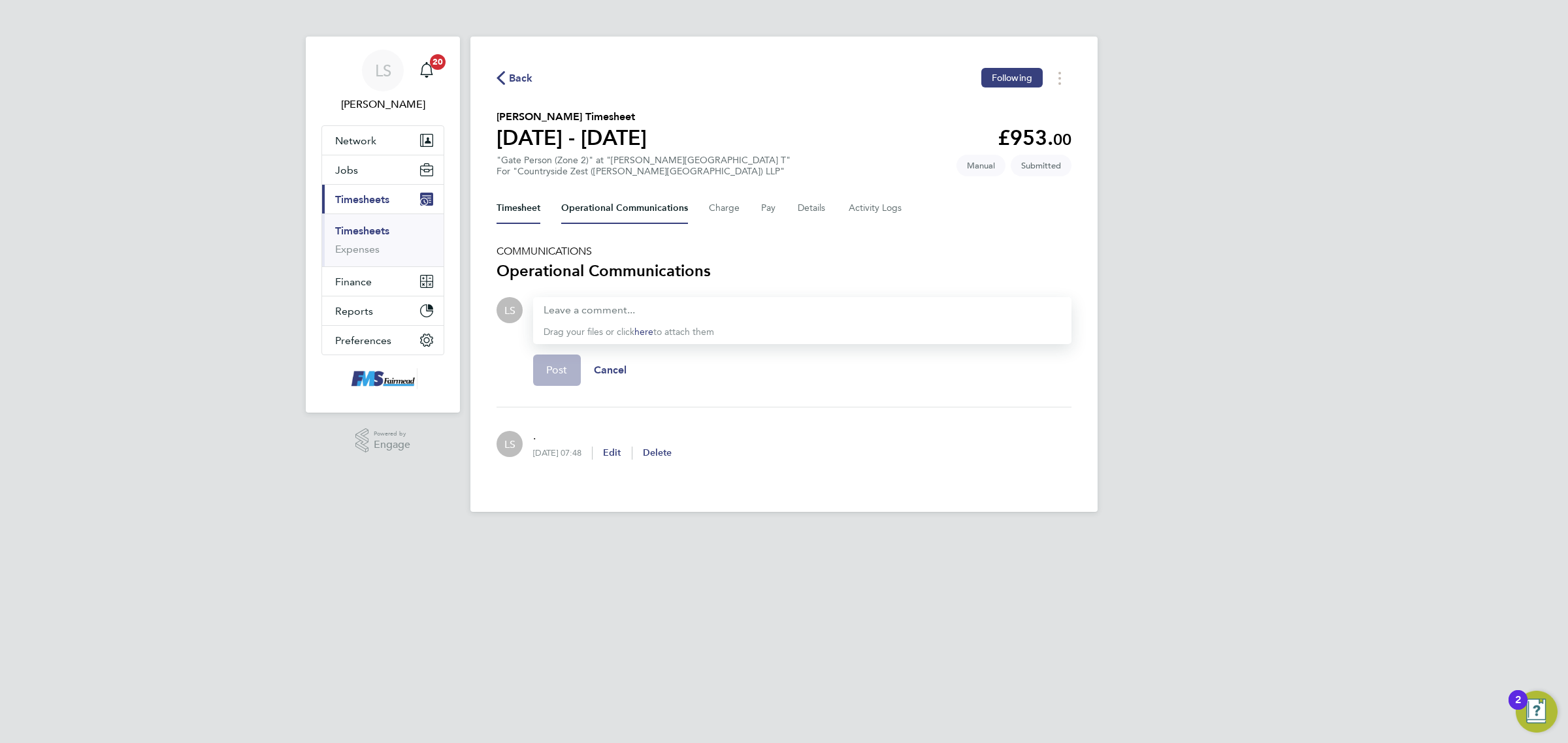
click at [500, 220] on button "Timesheet" at bounding box center [518, 208] width 44 height 32
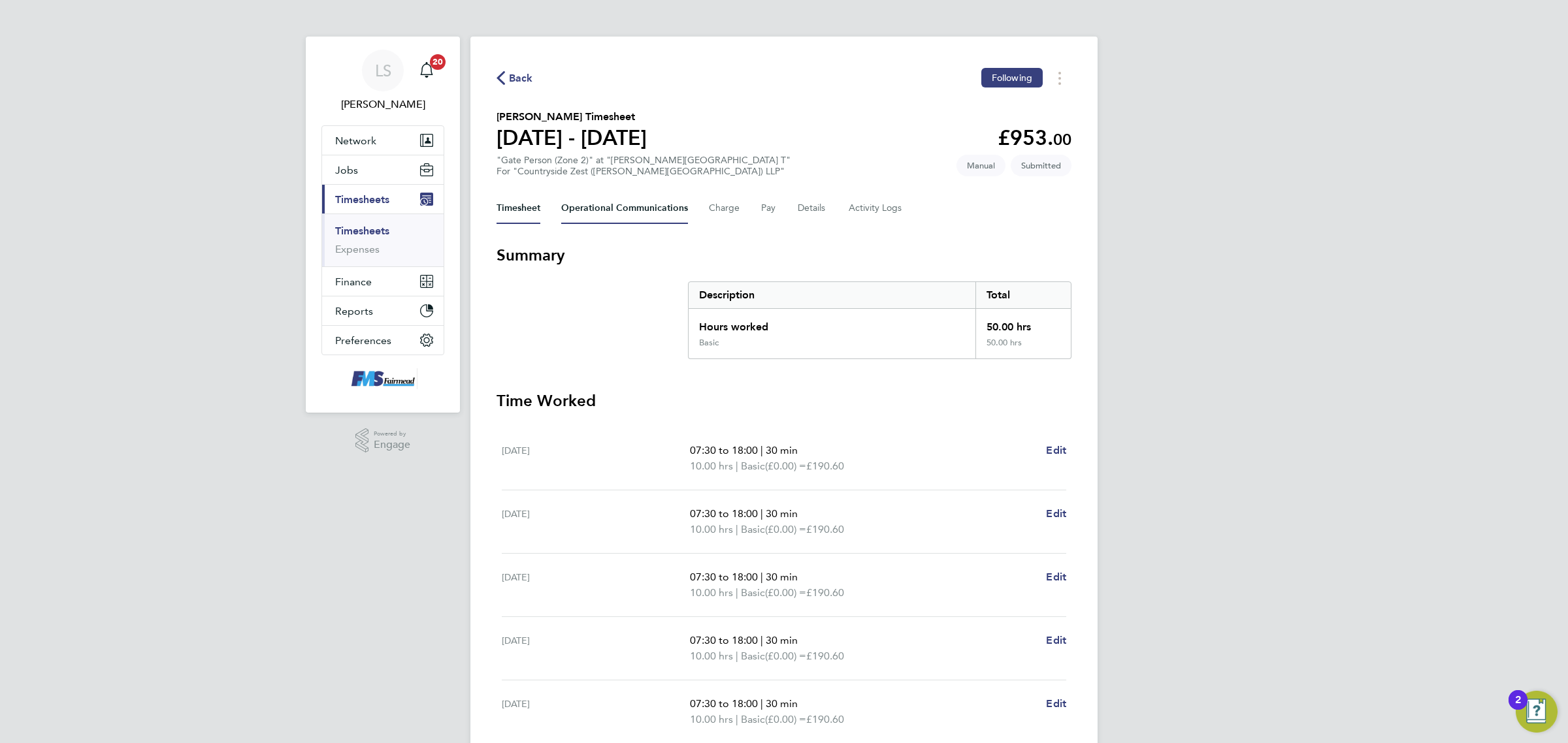
click at [634, 204] on Communications-tab "Operational Communications" at bounding box center [624, 208] width 127 height 32
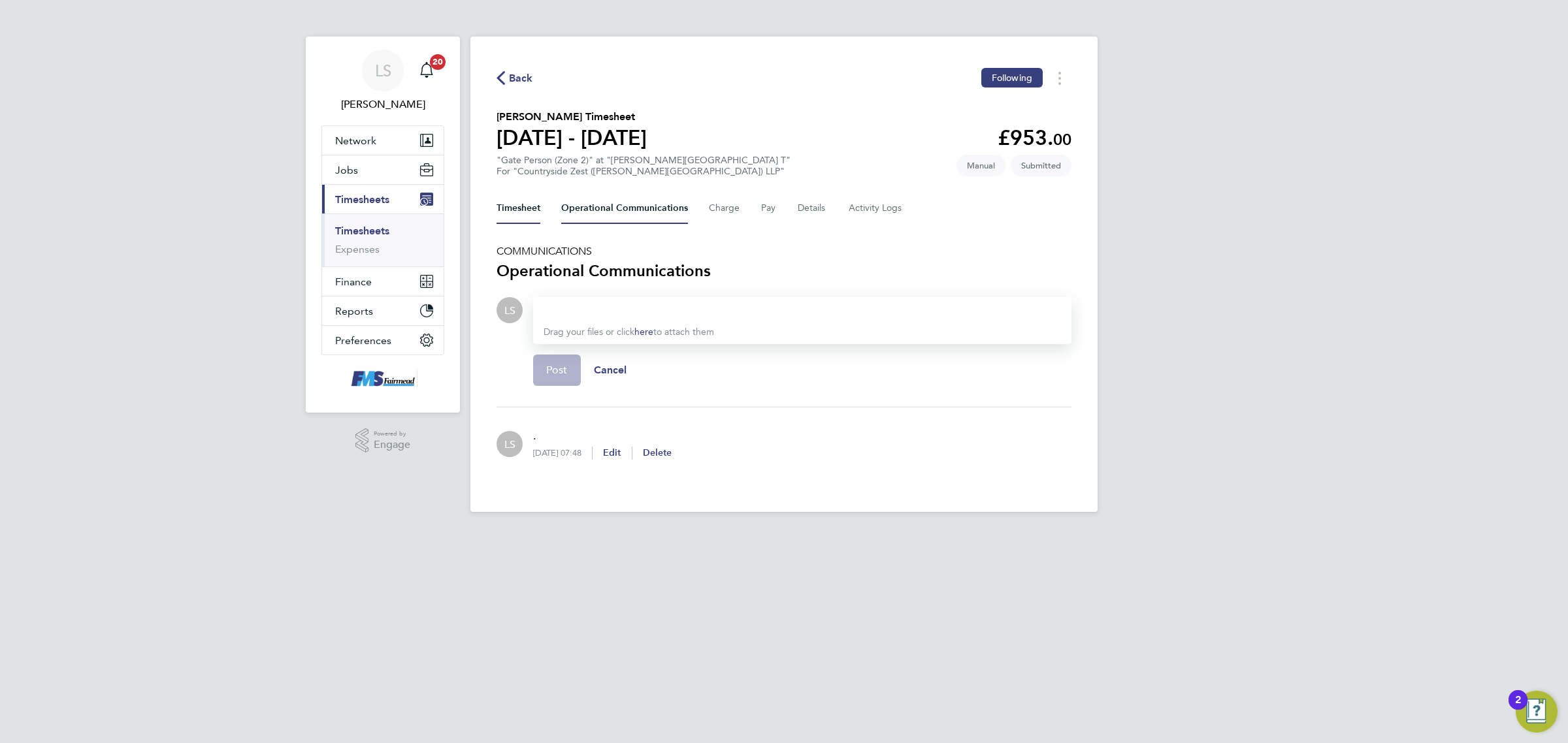
click at [539, 207] on button "Timesheet" at bounding box center [518, 208] width 44 height 32
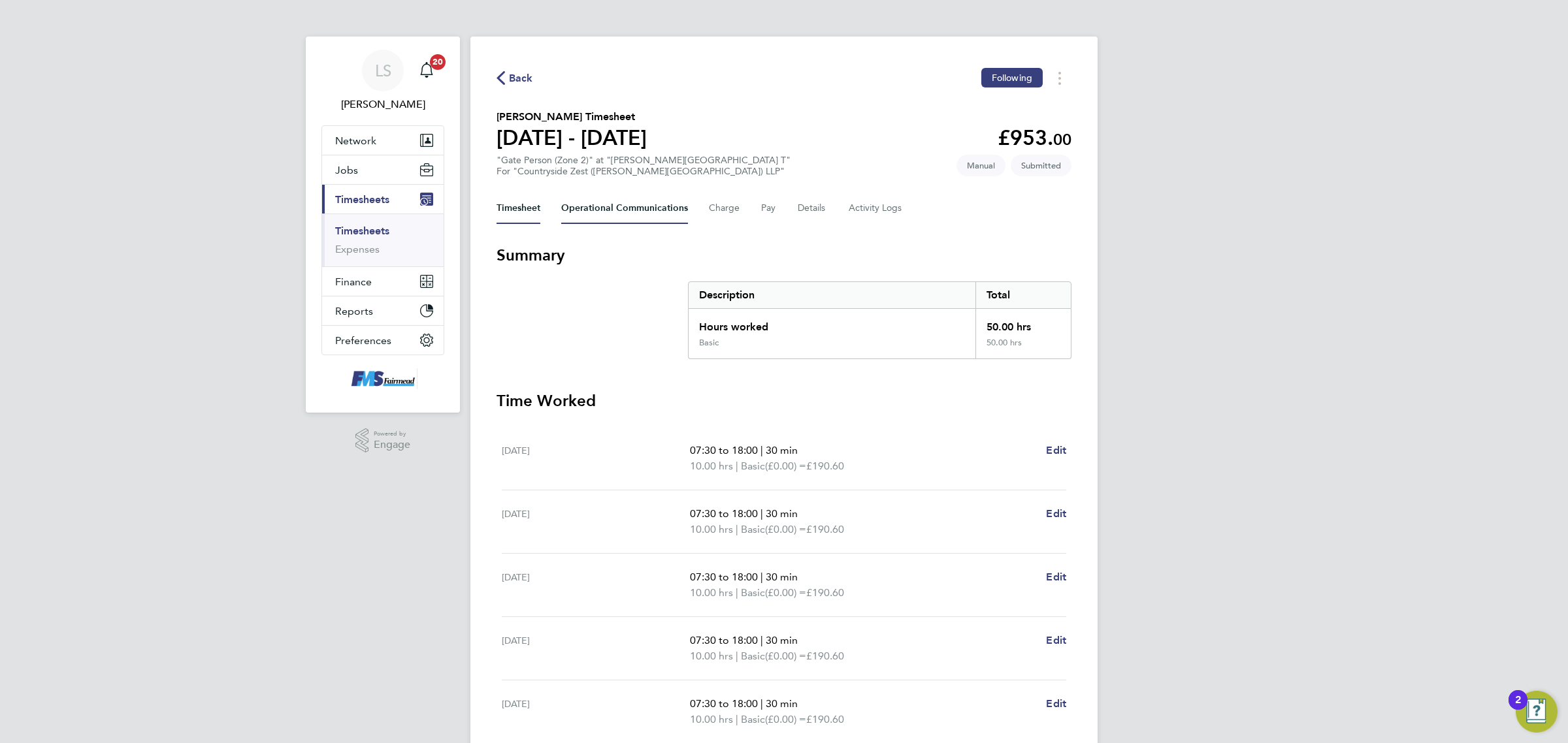
click at [667, 213] on Communications-tab "Operational Communications" at bounding box center [624, 208] width 127 height 32
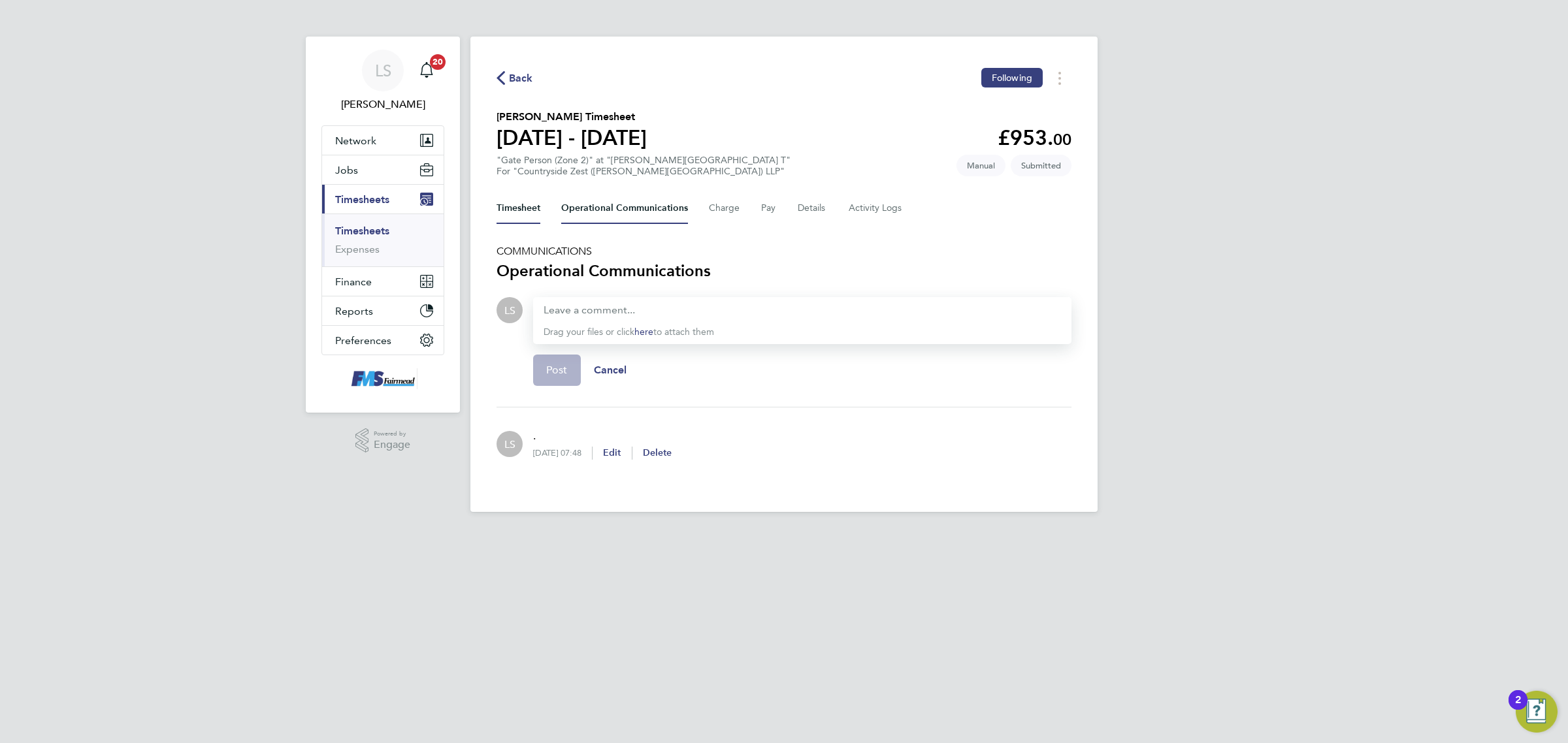
click at [537, 210] on button "Timesheet" at bounding box center [518, 208] width 44 height 32
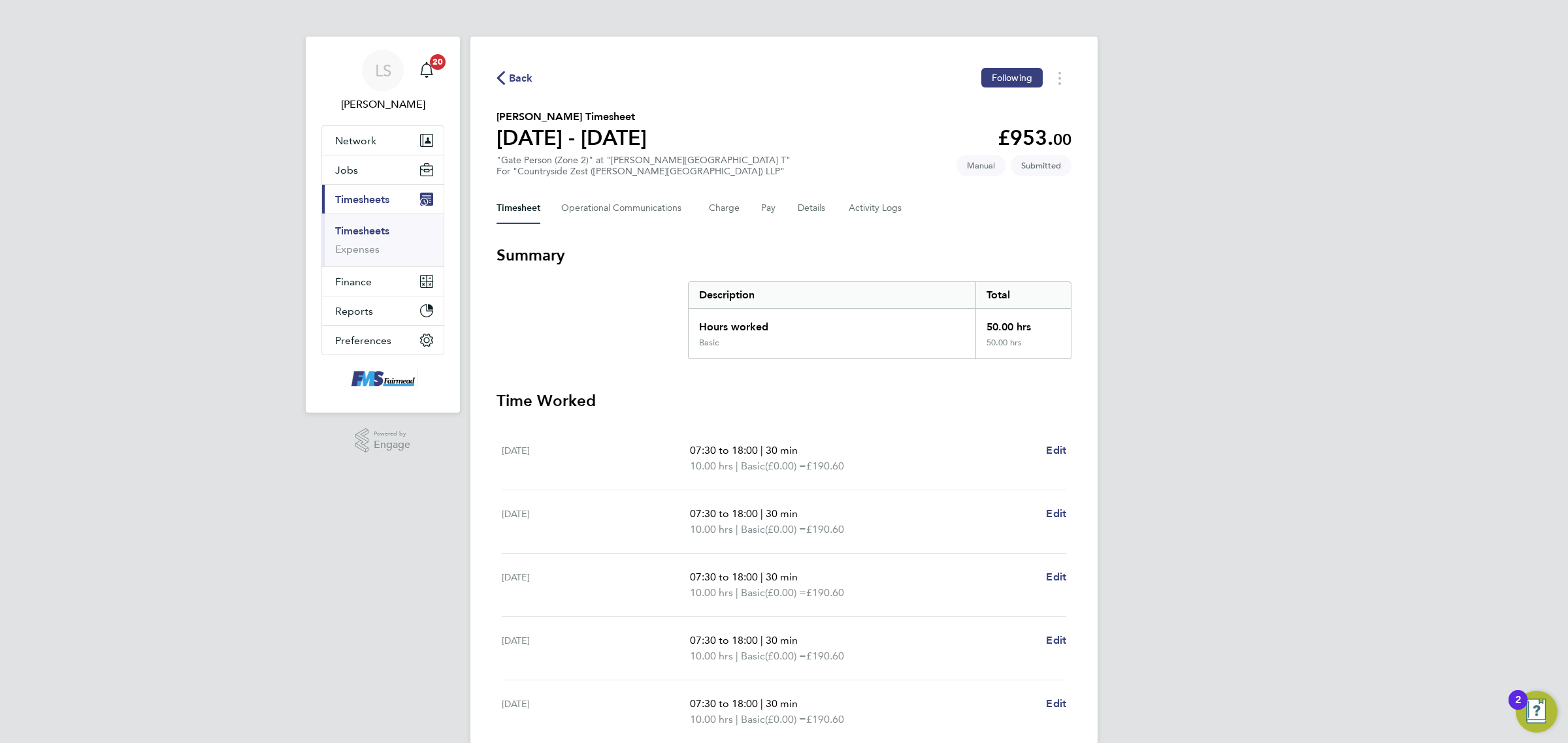
click at [366, 229] on link "Timesheets" at bounding box center [361, 231] width 54 height 13
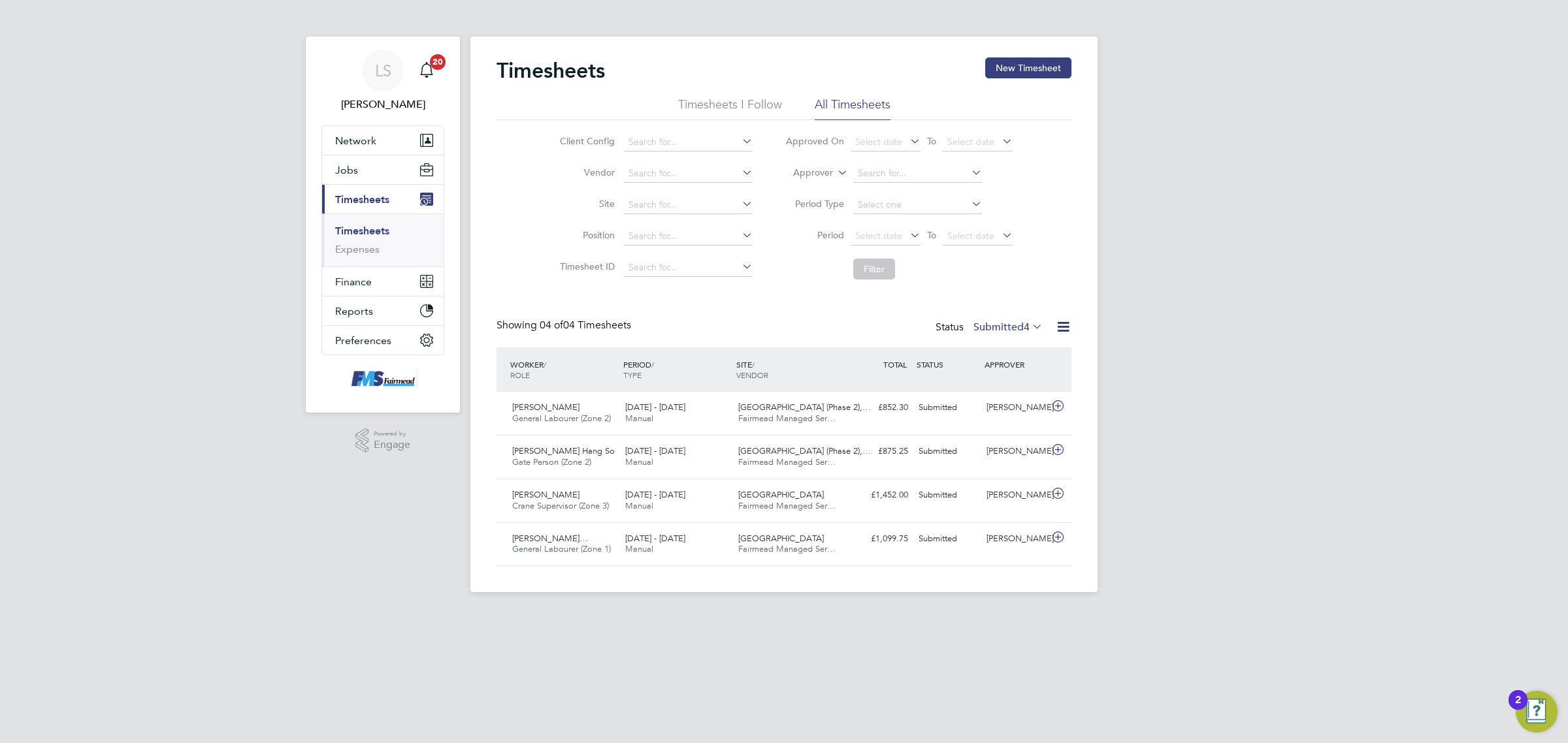
click at [1023, 330] on span "4" at bounding box center [1026, 327] width 6 height 13
click at [1009, 403] on li "Approved" at bounding box center [985, 406] width 60 height 18
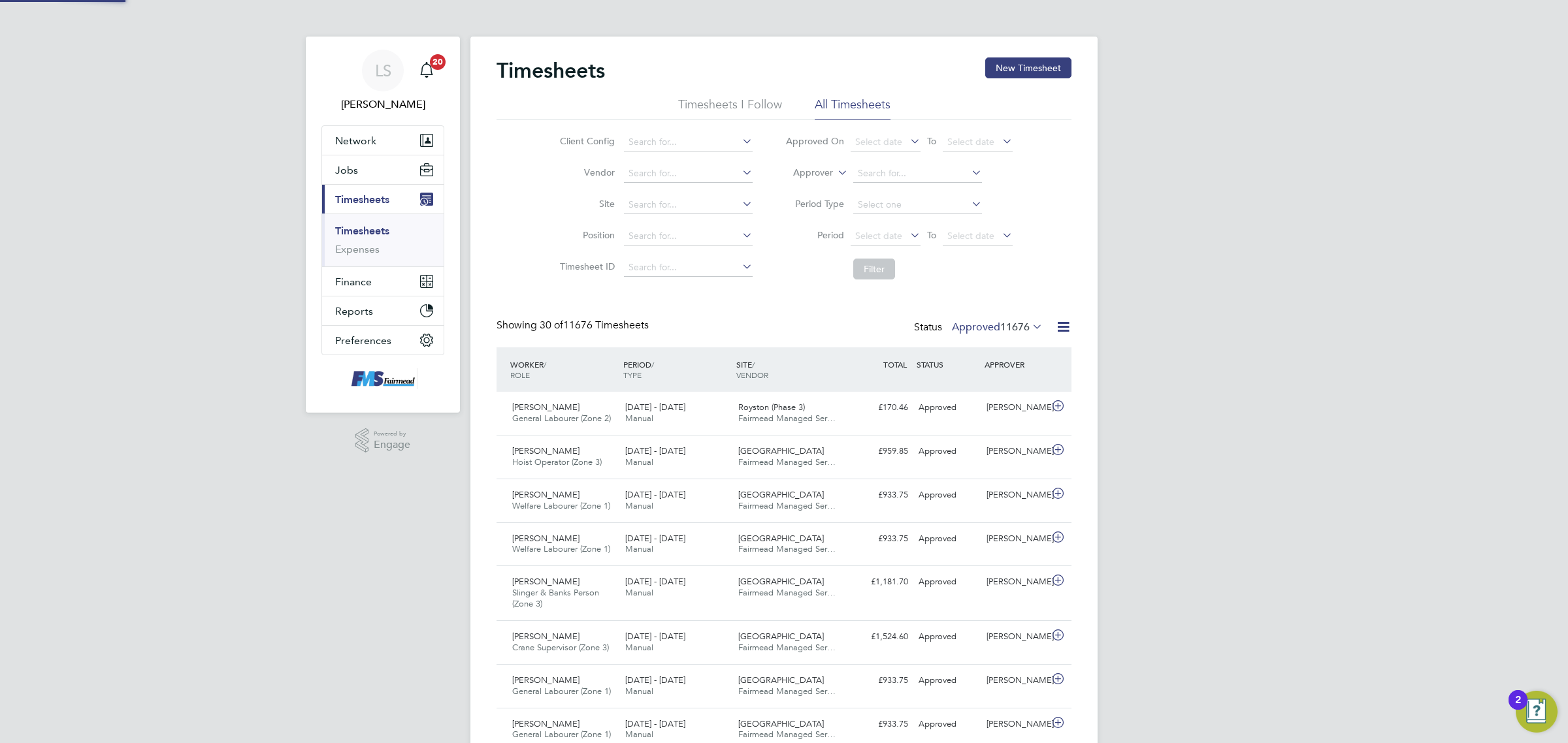
scroll to position [33, 113]
click at [990, 324] on label "Approved 11676" at bounding box center [997, 327] width 91 height 13
click at [984, 387] on li "Submitted" at bounding box center [975, 387] width 60 height 18
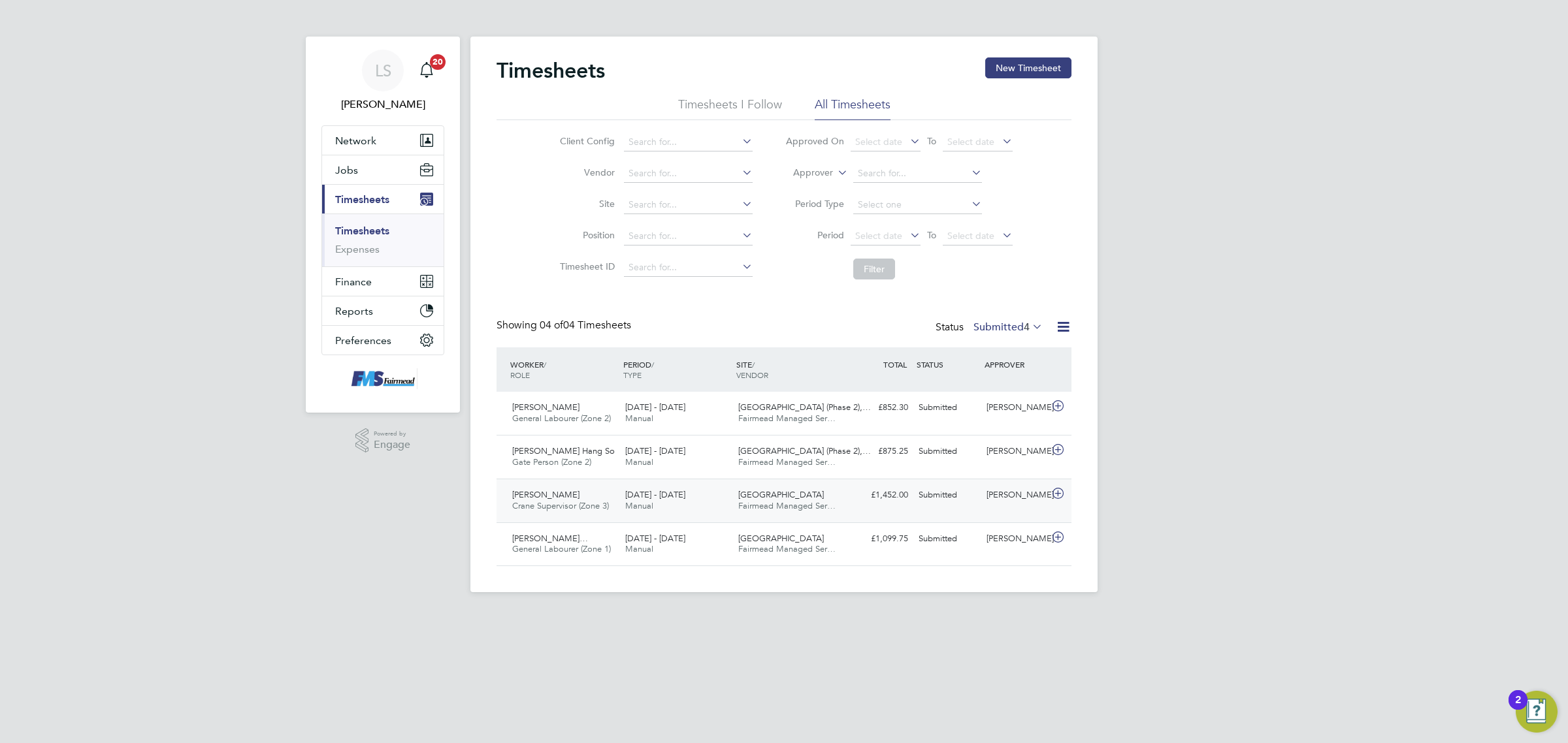
click at [991, 490] on div "Paul Marcus" at bounding box center [1015, 495] width 68 height 22
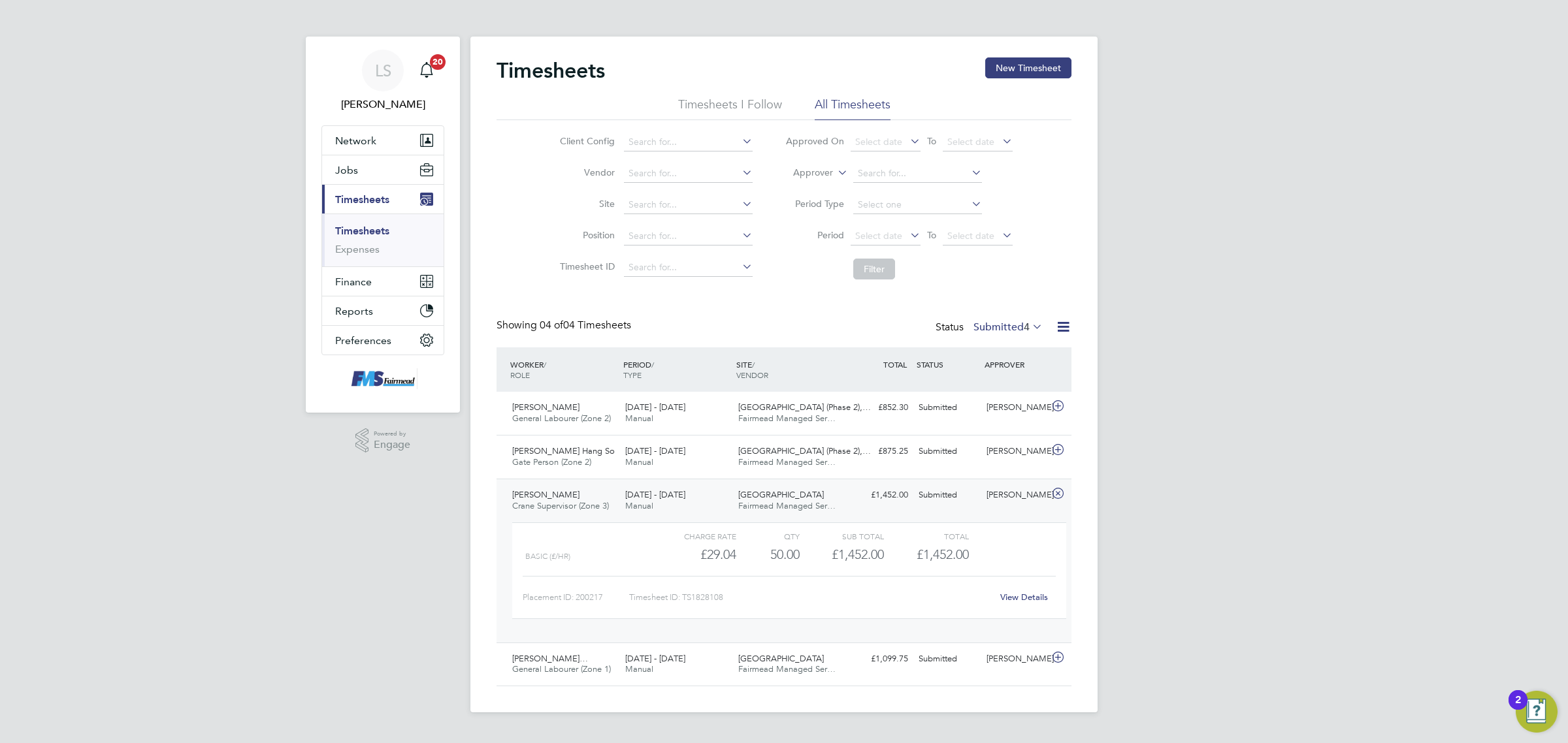
click at [1008, 596] on link "View Details" at bounding box center [1024, 597] width 48 height 11
click at [1003, 664] on div "Paul Marcus" at bounding box center [1015, 659] width 68 height 22
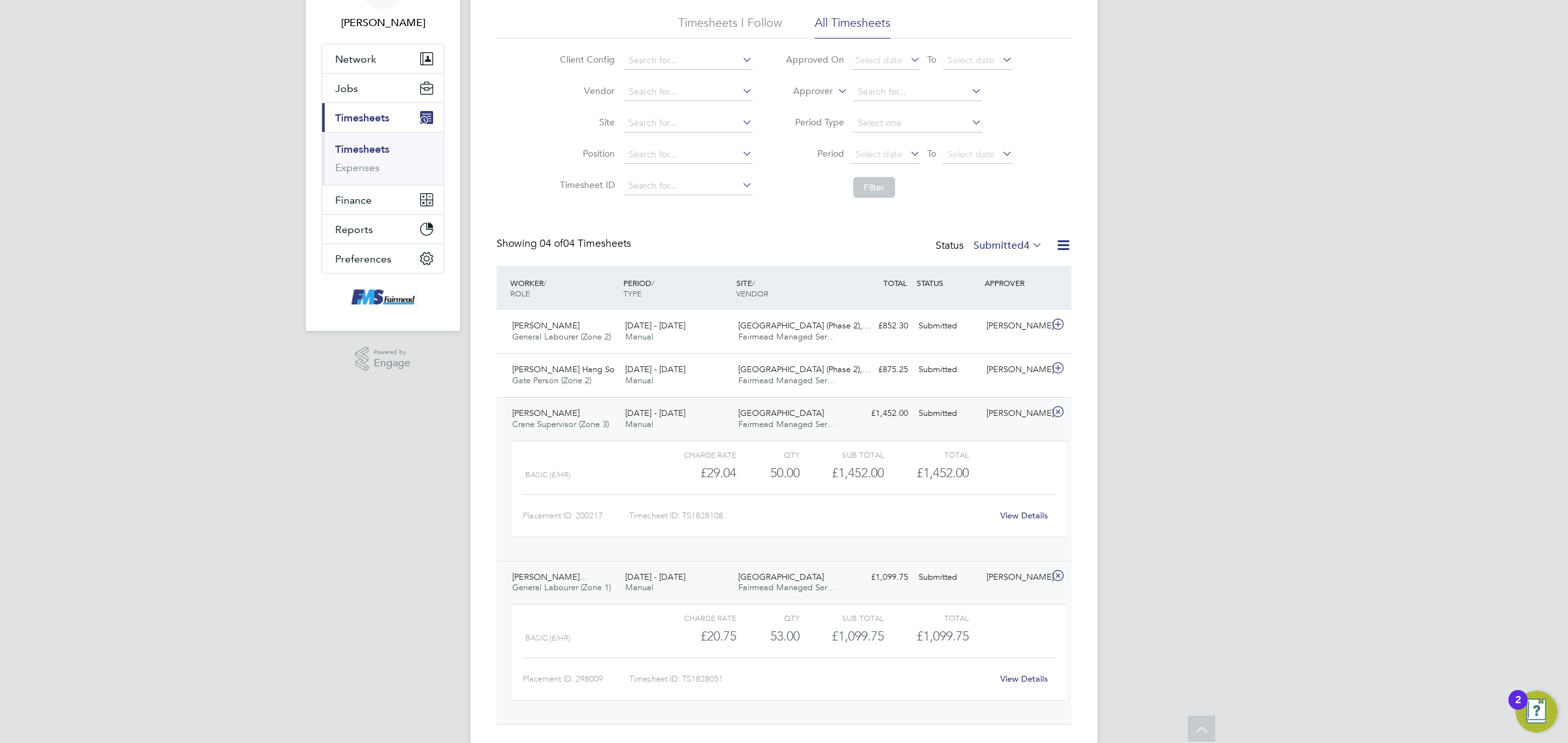
click at [1023, 674] on div "View Details" at bounding box center [1023, 679] width 64 height 21
click at [1023, 677] on link "View Details" at bounding box center [1024, 679] width 48 height 11
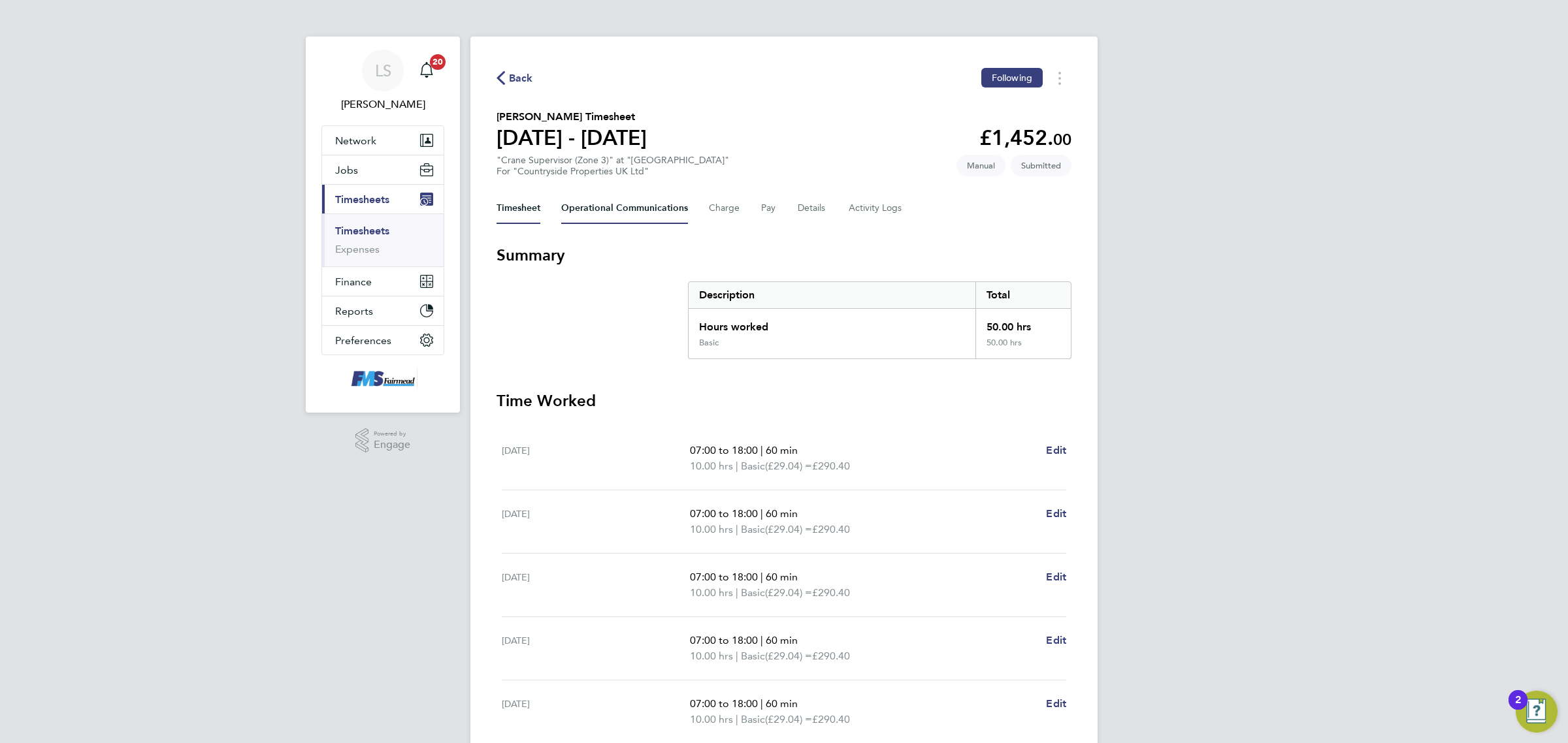
click at [630, 203] on Communications-tab "Operational Communications" at bounding box center [624, 208] width 127 height 32
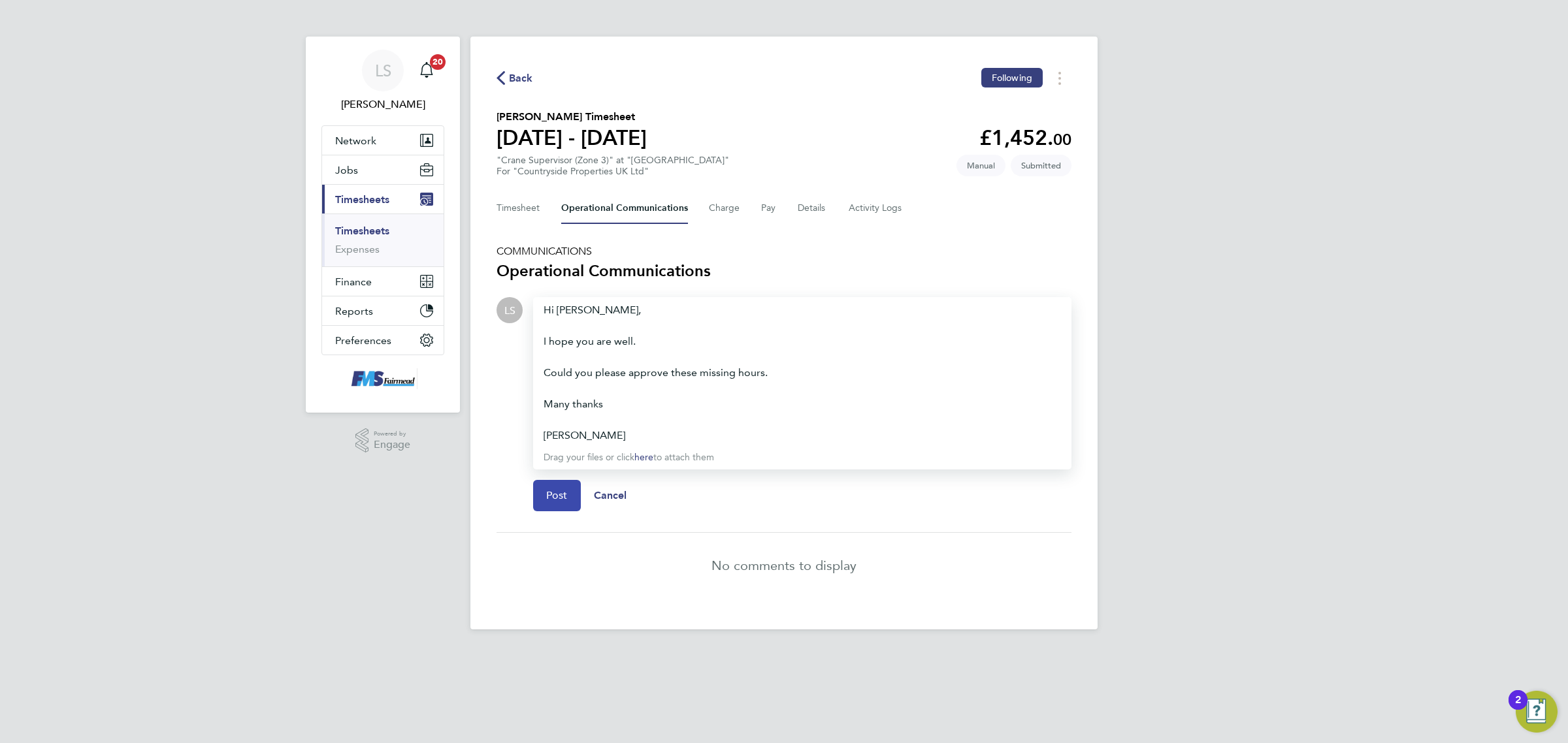
click at [552, 495] on span "Post" at bounding box center [557, 495] width 22 height 13
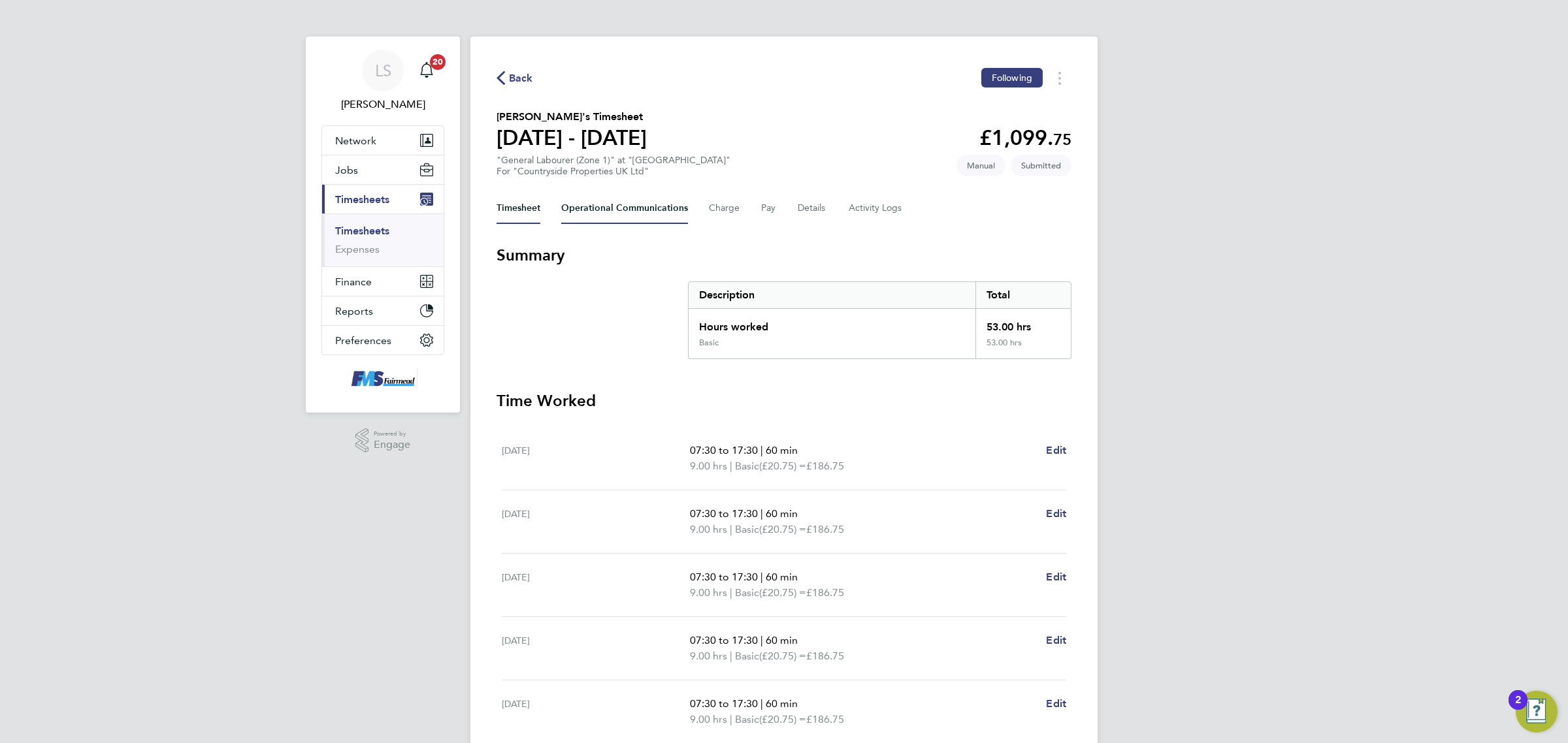
click at [648, 203] on Communications-tab "Operational Communications" at bounding box center [624, 208] width 127 height 32
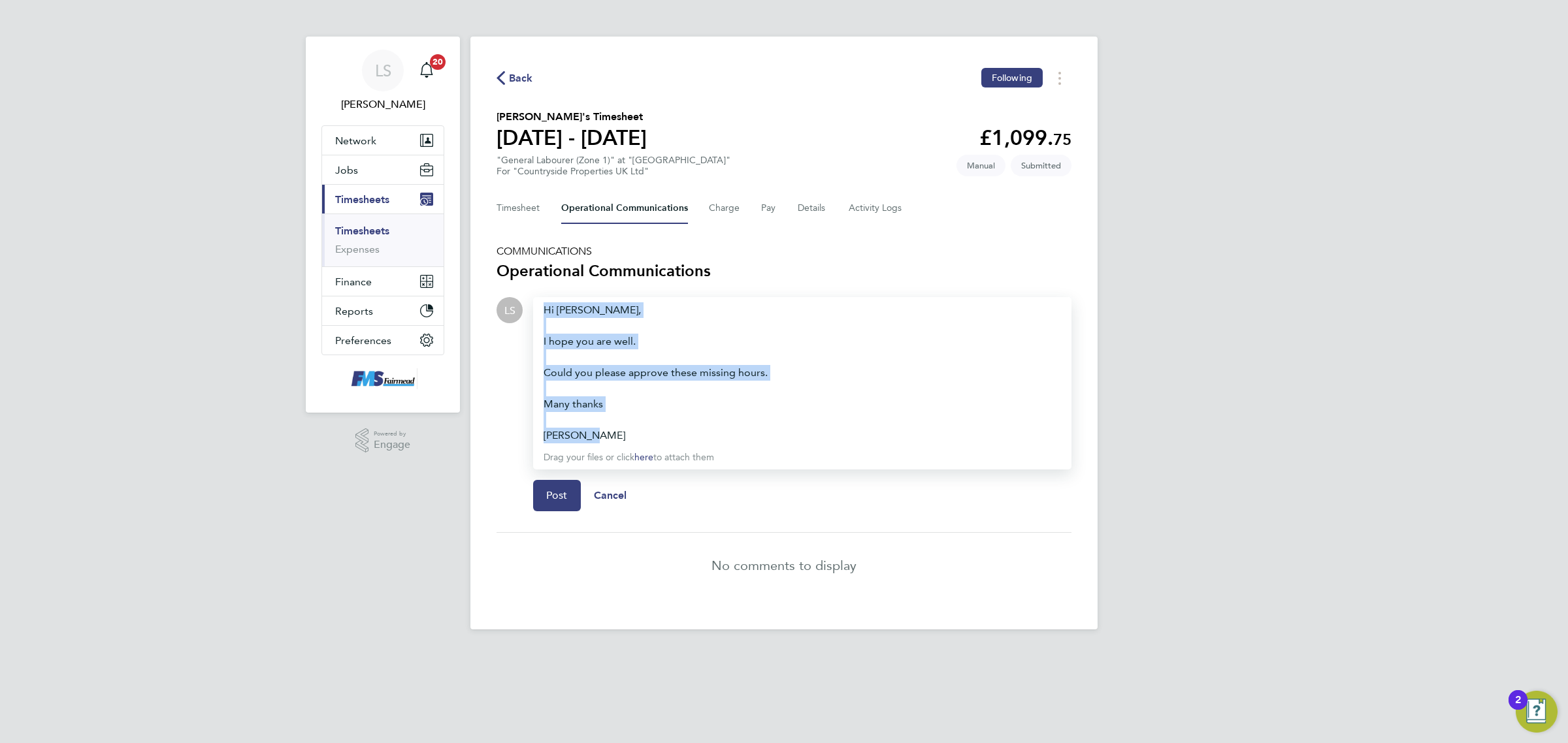
drag, startPoint x: 614, startPoint y: 438, endPoint x: 481, endPoint y: 281, distance: 205.8
click at [481, 281] on div "Back Following [PERSON_NAME]'s Timesheet [DATE] - [DATE] £1,099. 75 "General La…" at bounding box center [783, 333] width 627 height 593
copy div "Hi [PERSON_NAME], I hope you are well. Could you please approve these missing h…"
click at [570, 502] on button "Post" at bounding box center [557, 495] width 48 height 32
